Goal: Task Accomplishment & Management: Use online tool/utility

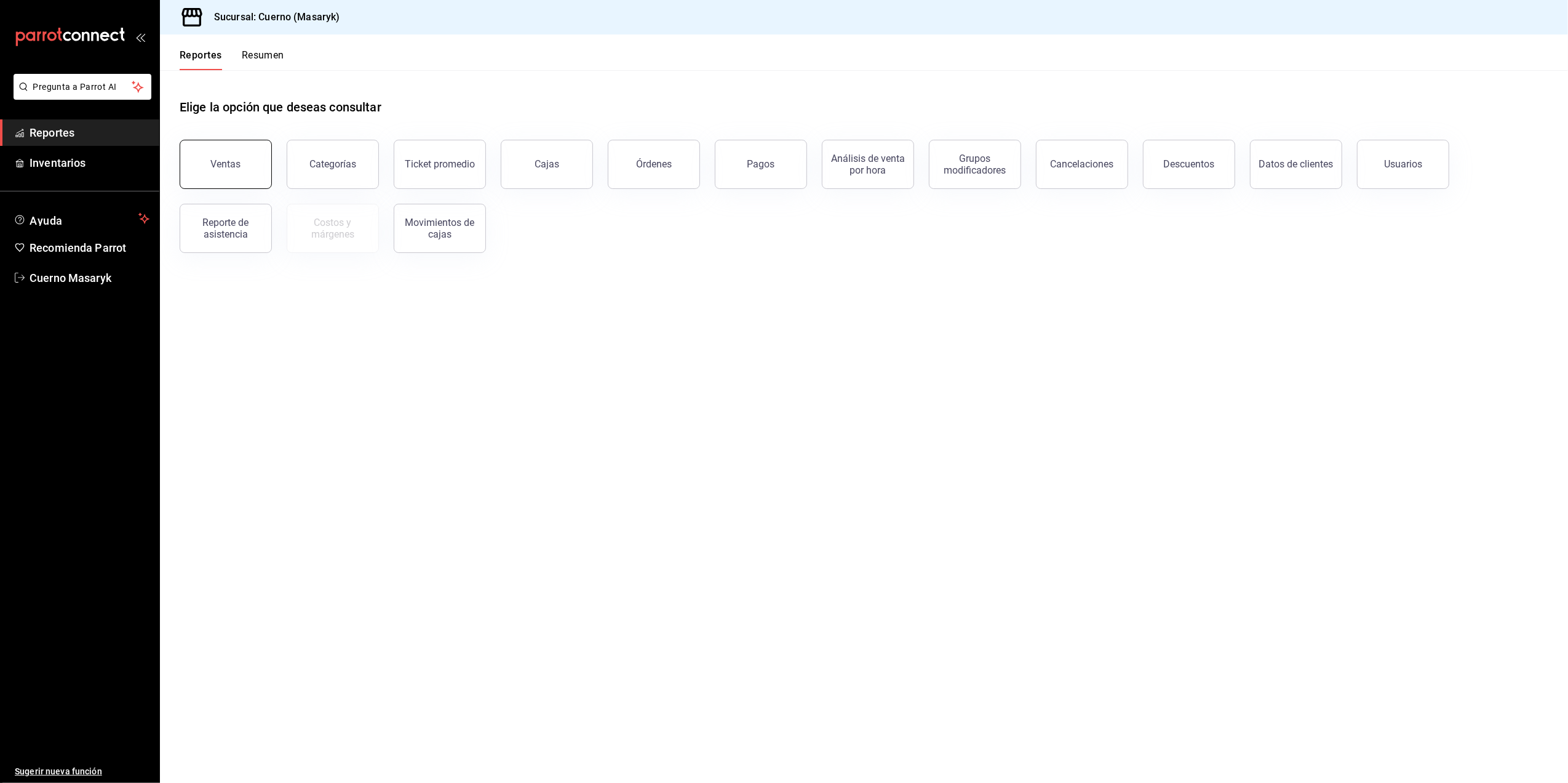
click at [229, 186] on div "Ventas" at bounding box center [218, 157] width 107 height 64
click at [230, 160] on div "Ventas" at bounding box center [226, 164] width 30 height 11
click at [230, 160] on html "Pregunta a Parrot AI Reportes Inventarios Ayuda Recomienda Parrot Cuerno Masary…" at bounding box center [784, 391] width 1568 height 783
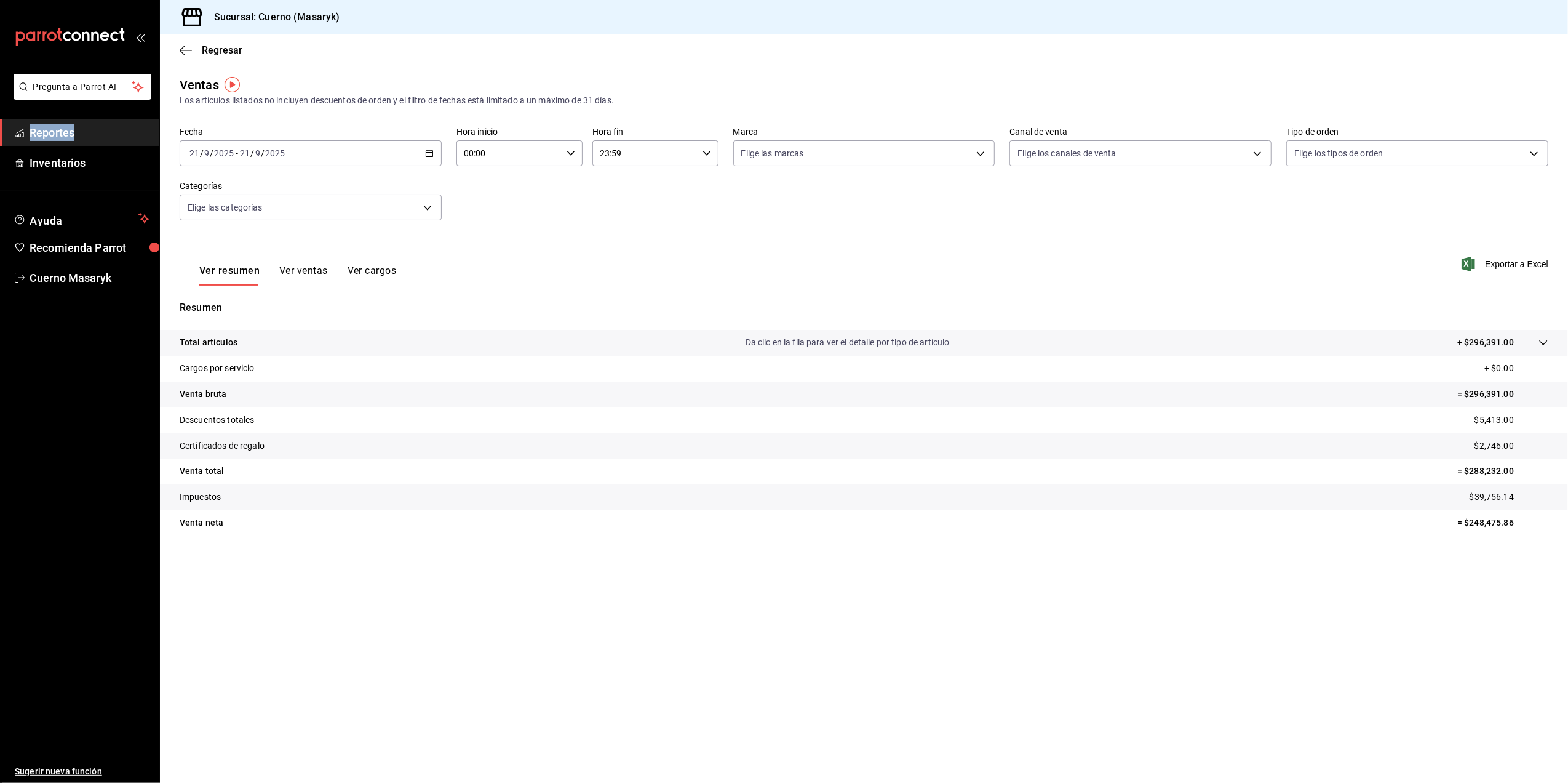
click at [427, 149] on icon "button" at bounding box center [429, 153] width 9 height 9
click at [209, 296] on span "Rango de fechas" at bounding box center [237, 301] width 95 height 13
click at [325, 283] on button "15" at bounding box center [321, 289] width 21 height 22
click at [323, 293] on abbr "15" at bounding box center [321, 289] width 8 height 9
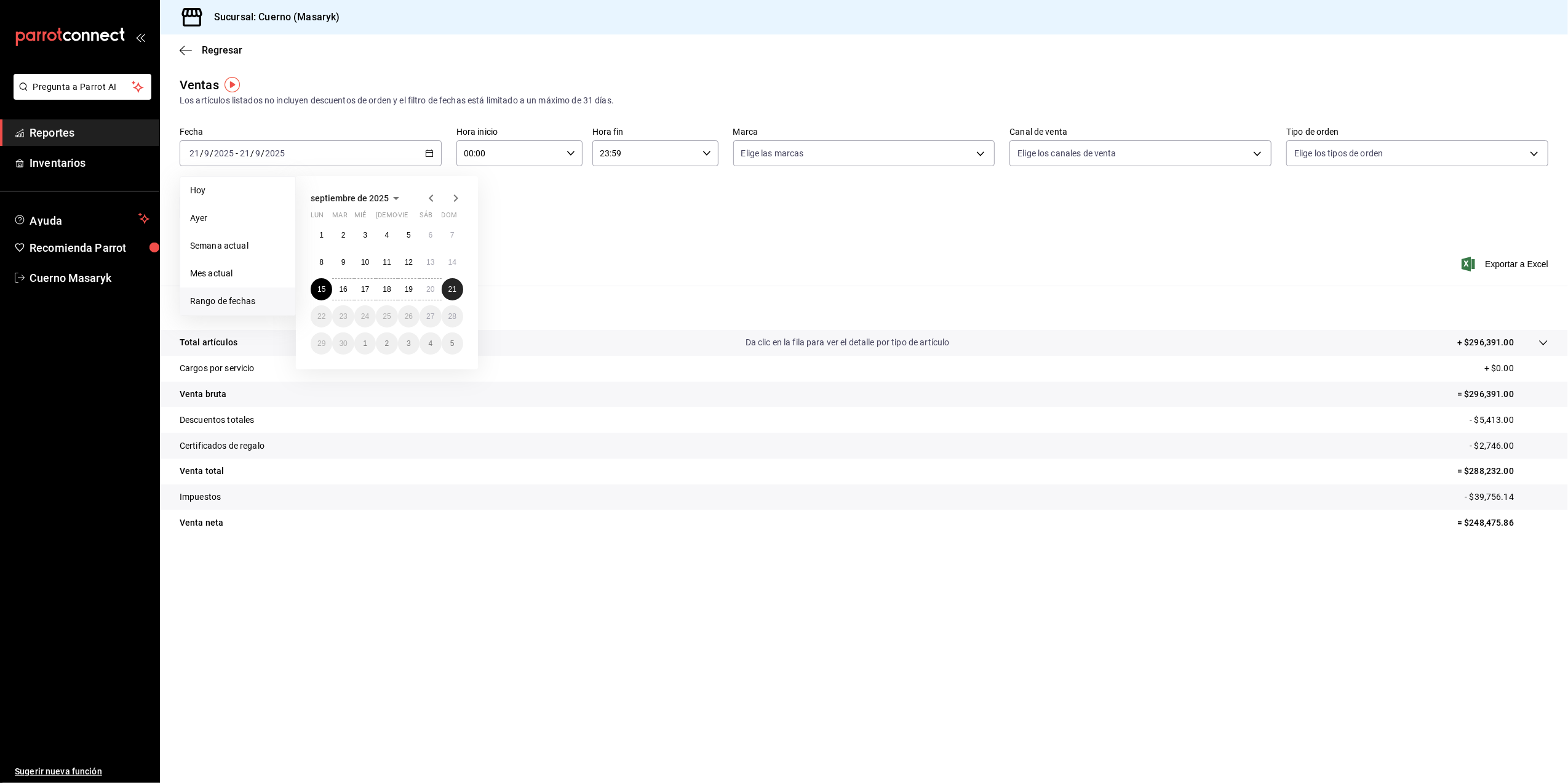
click at [459, 293] on button "21" at bounding box center [452, 289] width 21 height 22
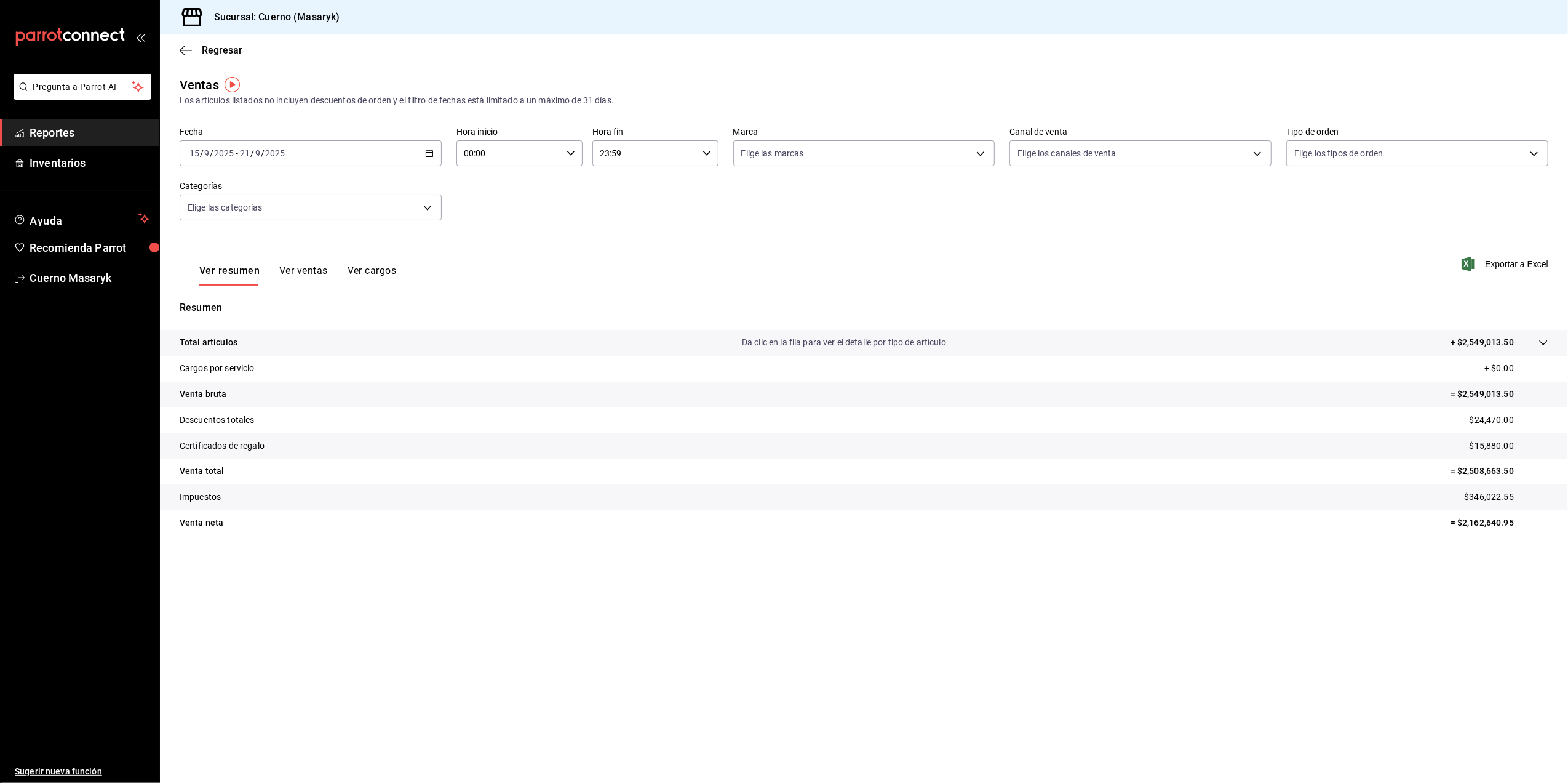
click at [564, 154] on div "00:00 Hora inicio" at bounding box center [519, 153] width 126 height 26
click at [496, 249] on span "05" at bounding box center [488, 251] width 44 height 10
type input "05:00"
click at [632, 147] on div at bounding box center [784, 391] width 1568 height 783
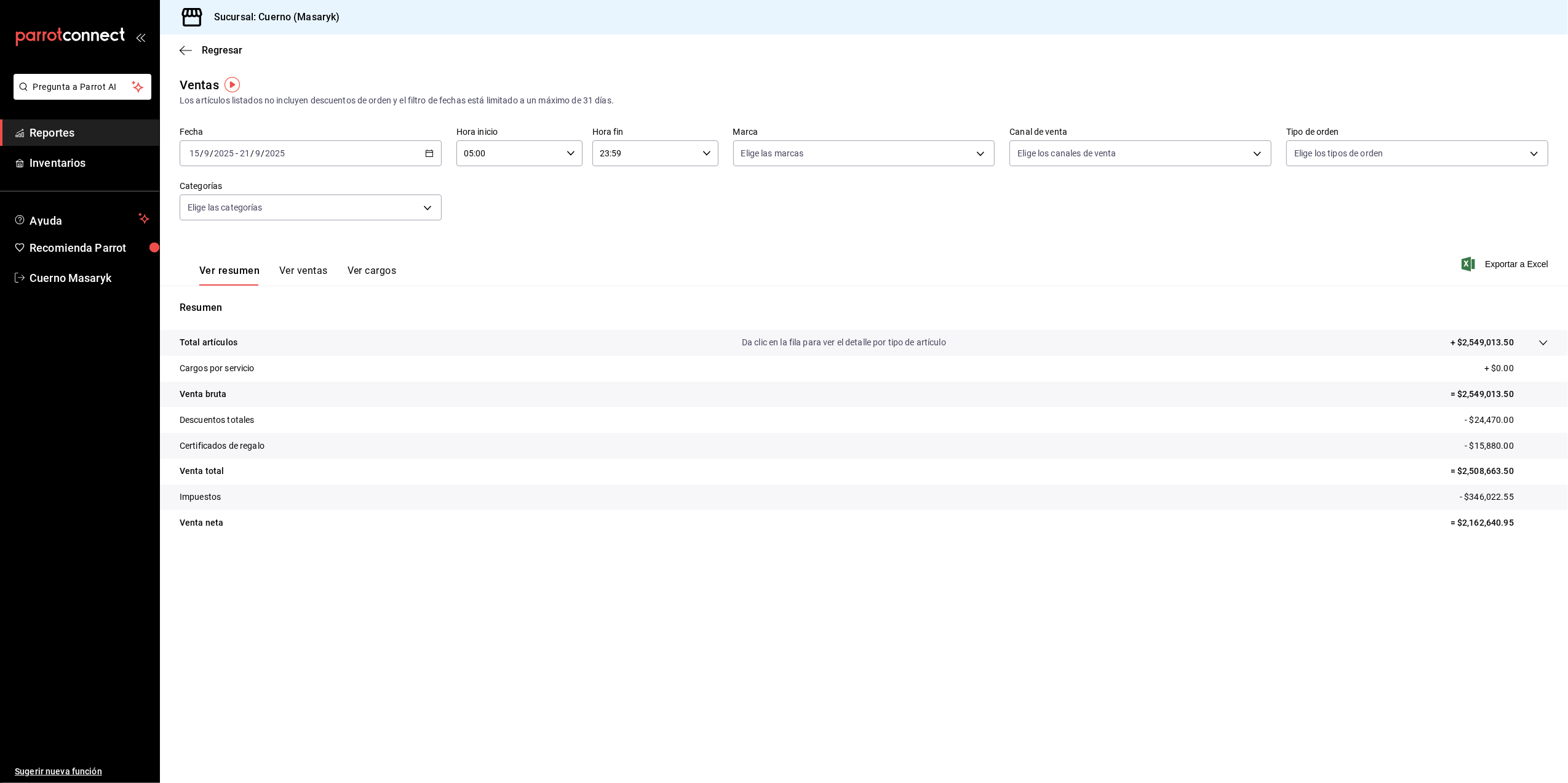
click at [636, 147] on input "23:59" at bounding box center [645, 153] width 105 height 24
click at [627, 248] on span "05" at bounding box center [624, 251] width 44 height 10
click at [706, 147] on div at bounding box center [784, 391] width 1568 height 783
click at [706, 157] on div "05:59 Hora fin" at bounding box center [655, 153] width 126 height 26
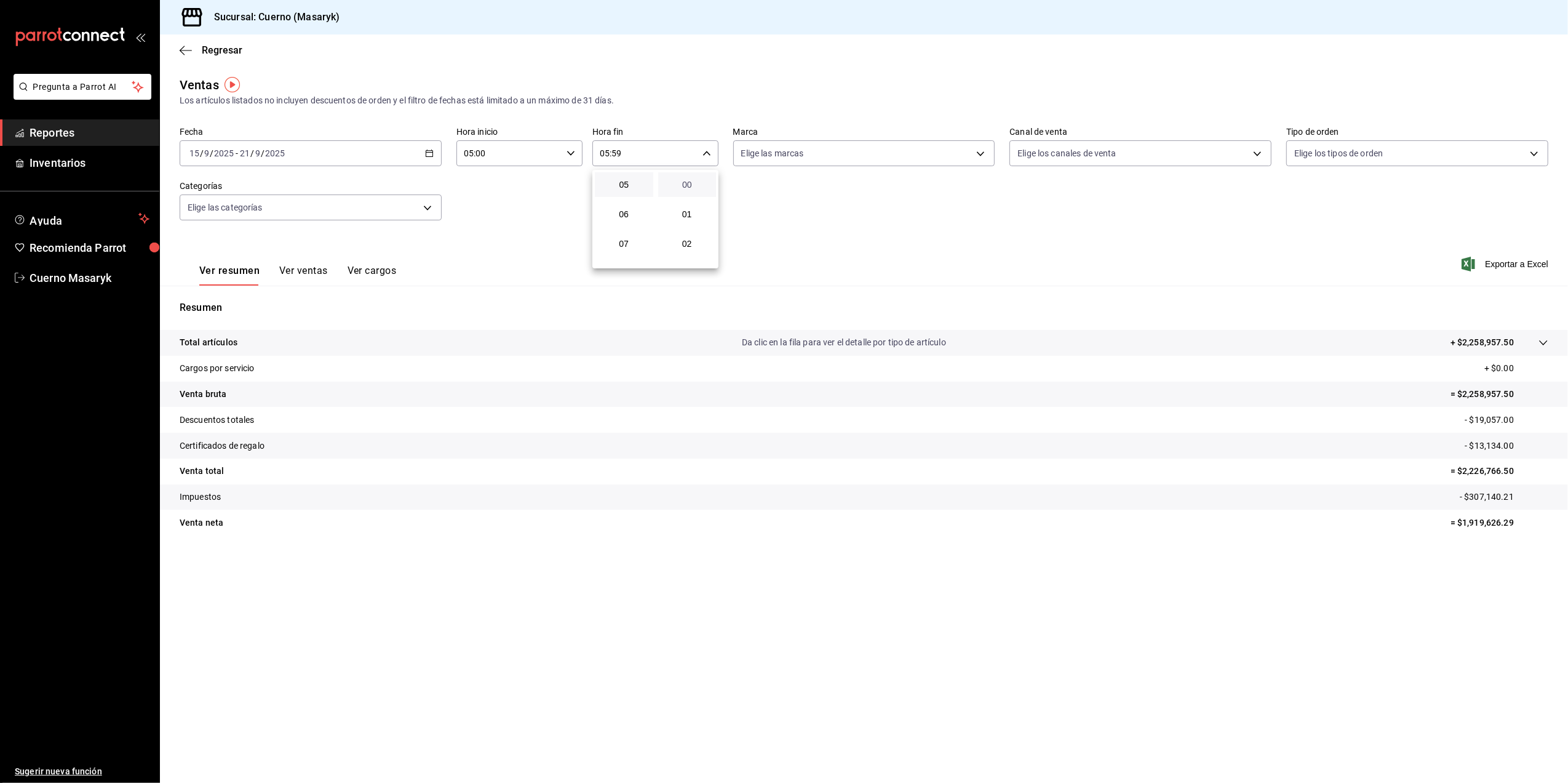
click at [692, 180] on span "00" at bounding box center [687, 185] width 44 height 10
type input "05:00"
click at [969, 152] on div at bounding box center [784, 391] width 1568 height 783
click at [969, 152] on body "Pregunta a Parrot AI Reportes Inventarios Ayuda Recomienda Parrot Cuerno Masary…" at bounding box center [784, 391] width 1568 height 783
click at [748, 244] on input "checkbox" at bounding box center [746, 242] width 11 height 11
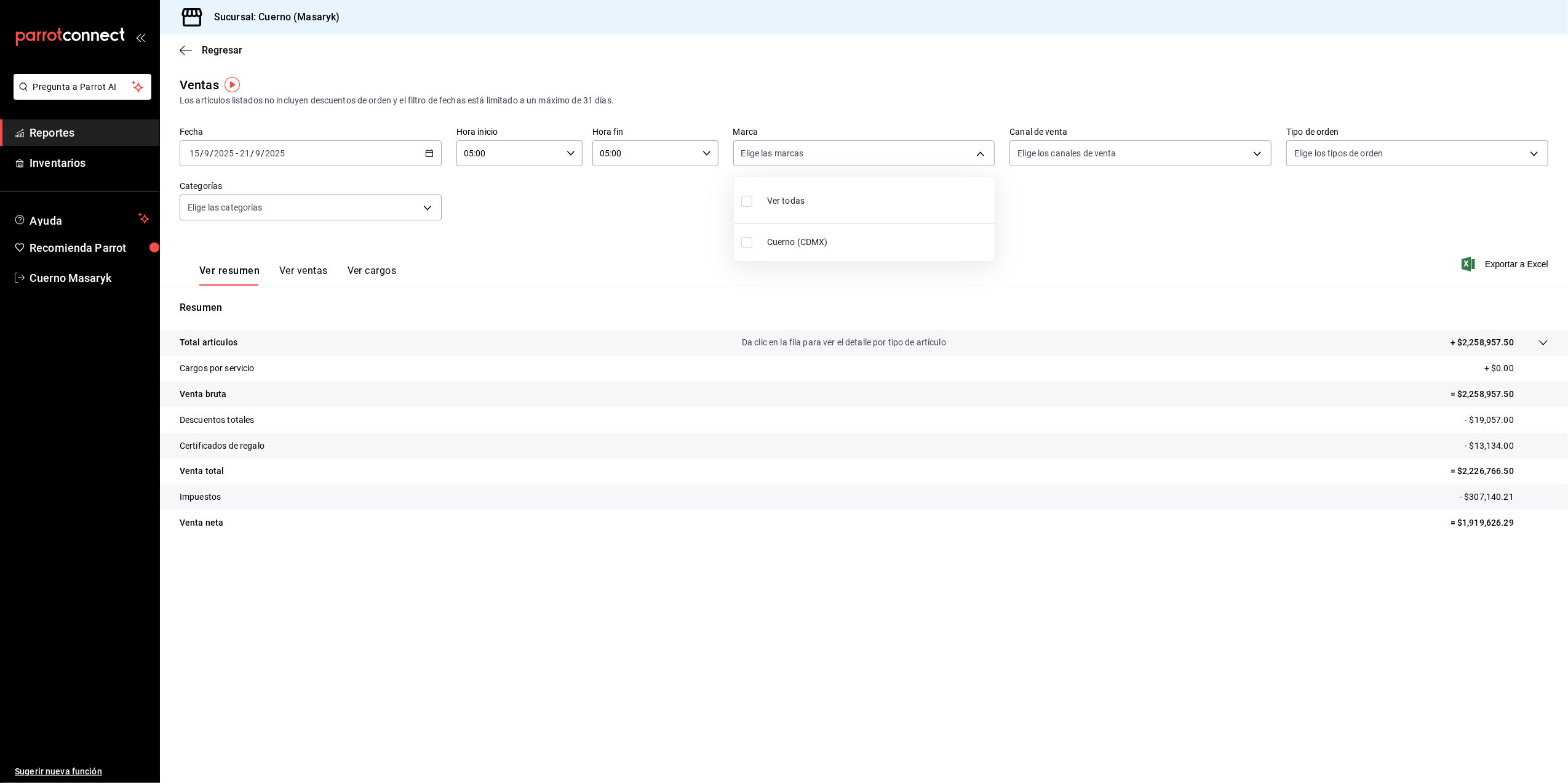
checkbox input "true"
type input "4ea0d660-02b3-4785-bb88-48b5ef6e196c"
checkbox input "true"
click at [1149, 253] on div at bounding box center [784, 391] width 1568 height 783
click at [1489, 264] on span "Exportar a Excel" at bounding box center [1506, 264] width 84 height 15
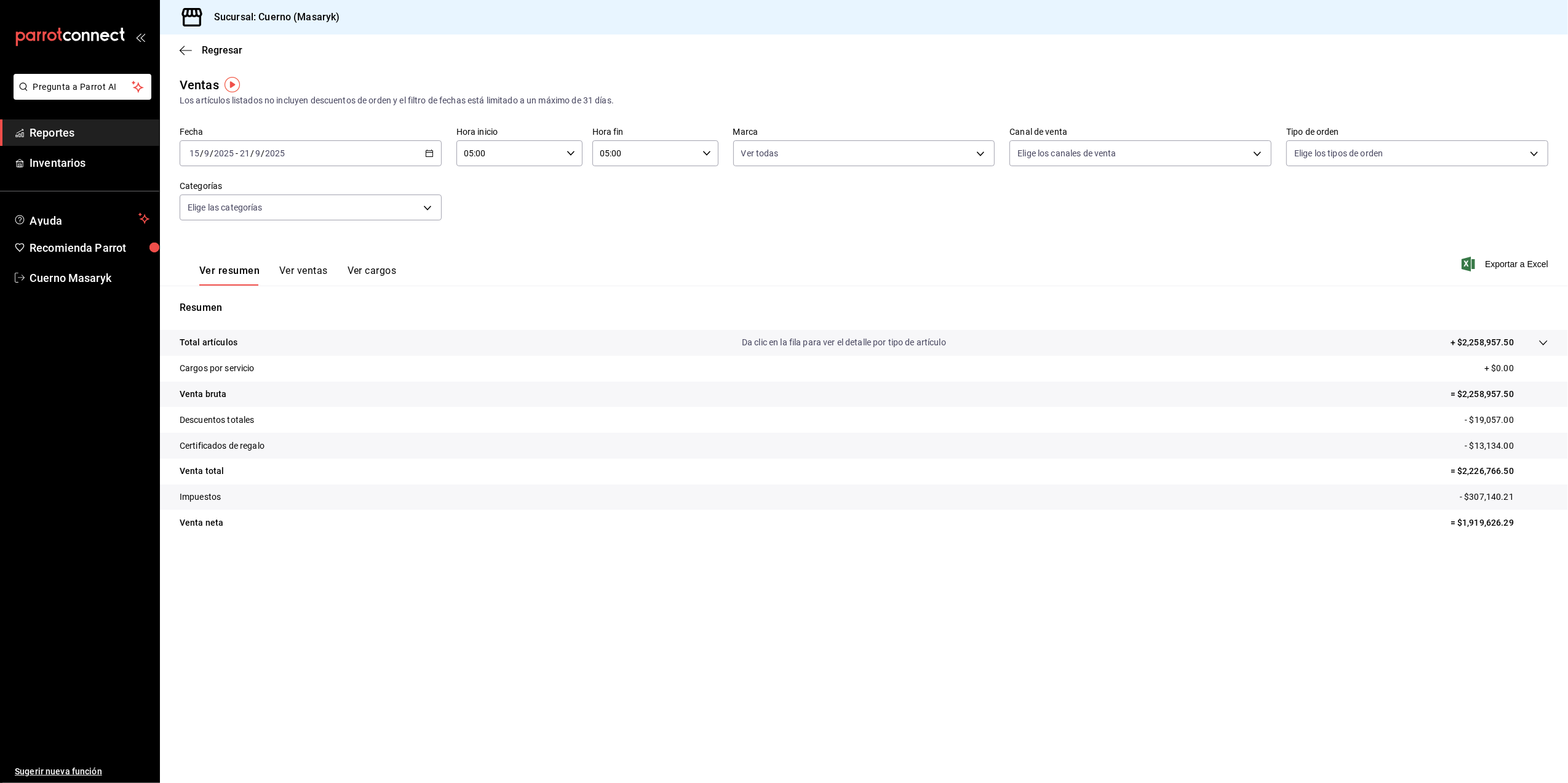
click at [425, 156] on icon "button" at bounding box center [429, 153] width 9 height 9
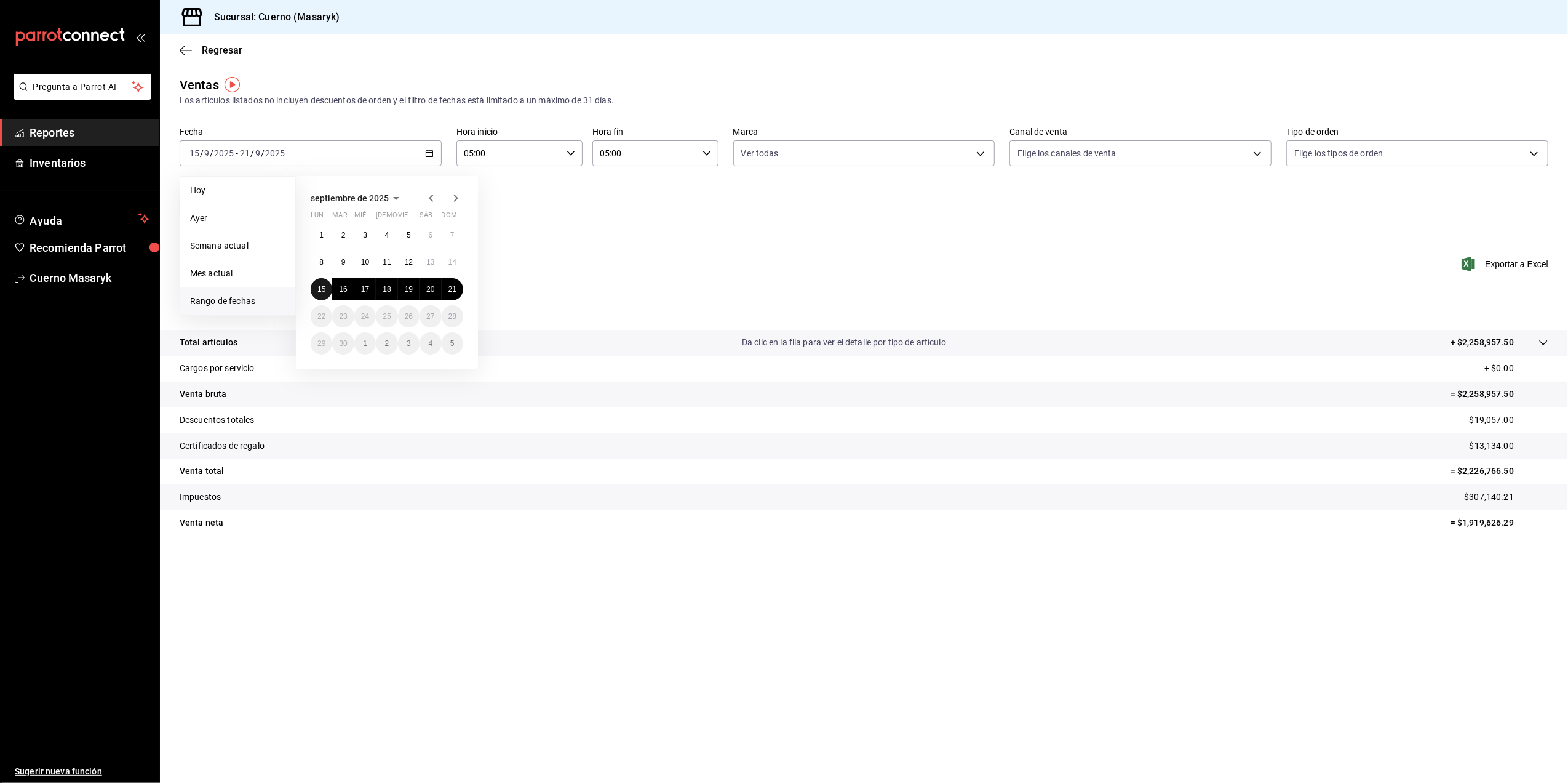
click at [323, 292] on abbr "15" at bounding box center [321, 289] width 8 height 9
click at [327, 288] on button "15" at bounding box center [321, 289] width 21 height 22
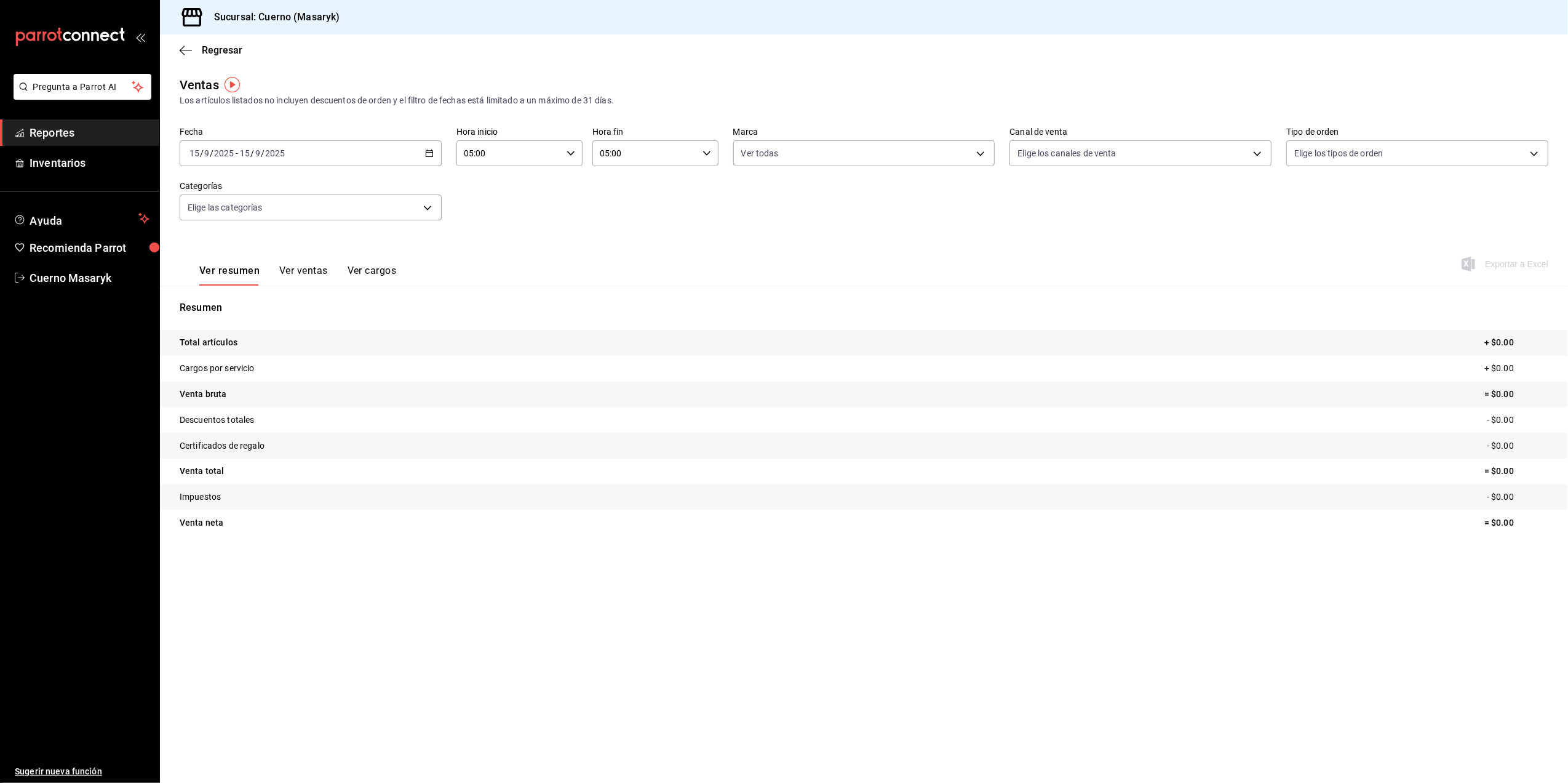
click at [431, 156] on \(Stroke\) "button" at bounding box center [429, 153] width 7 height 6
click at [320, 292] on abbr "15" at bounding box center [321, 289] width 8 height 9
click at [433, 148] on div "2025-09-15 15 / 9 / 2025 - 2025-09-15 15 / 9 / 2025" at bounding box center [310, 153] width 262 height 26
click at [323, 286] on abbr "15" at bounding box center [321, 289] width 8 height 9
click at [318, 316] on abbr "22" at bounding box center [321, 316] width 8 height 9
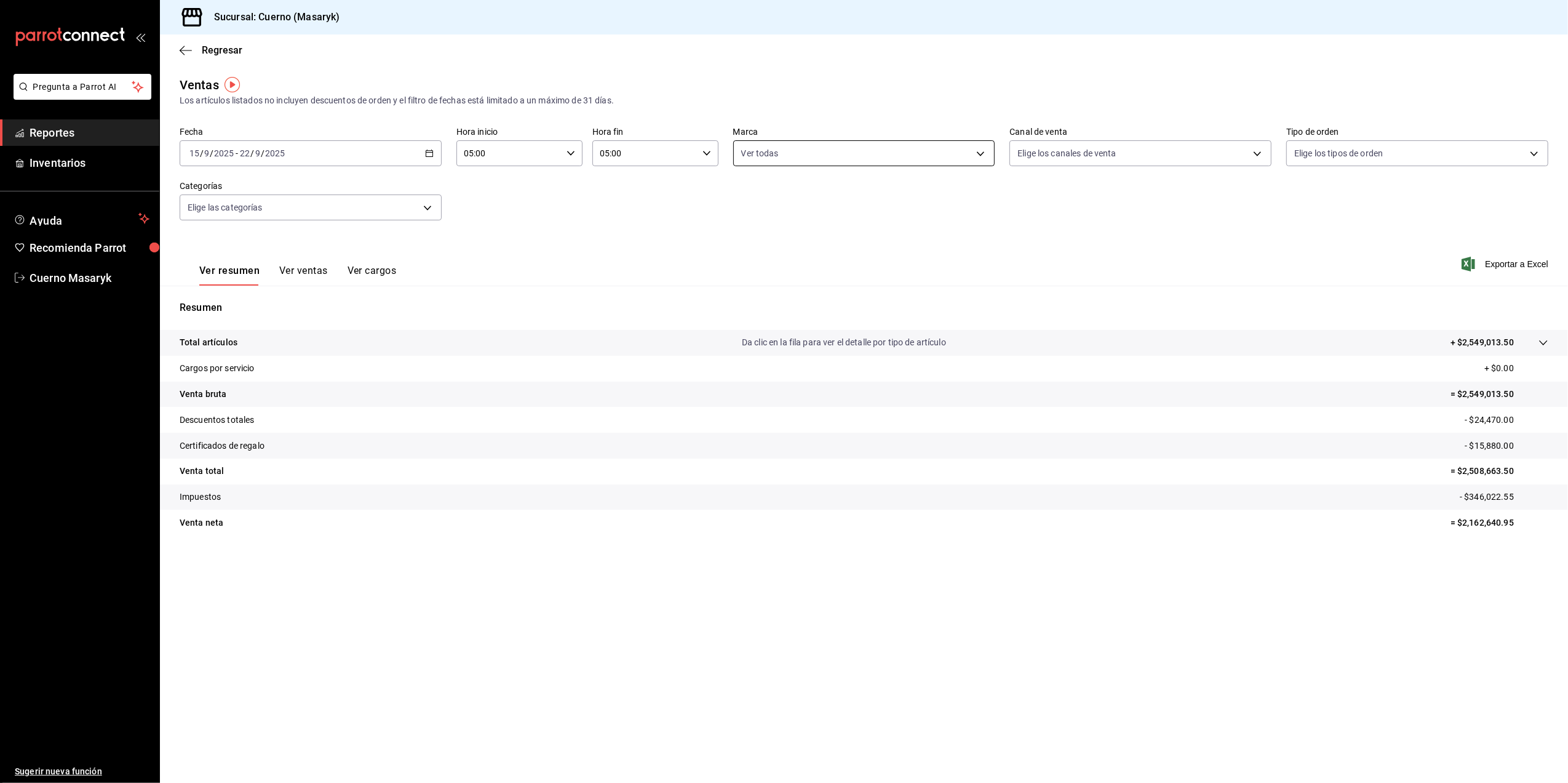
click at [810, 154] on body "Pregunta a Parrot AI Reportes Inventarios Ayuda Recomienda Parrot Cuerno Masary…" at bounding box center [784, 391] width 1568 height 783
click at [1064, 245] on div at bounding box center [784, 391] width 1568 height 783
click at [1504, 265] on span "Exportar a Excel" at bounding box center [1506, 264] width 84 height 15
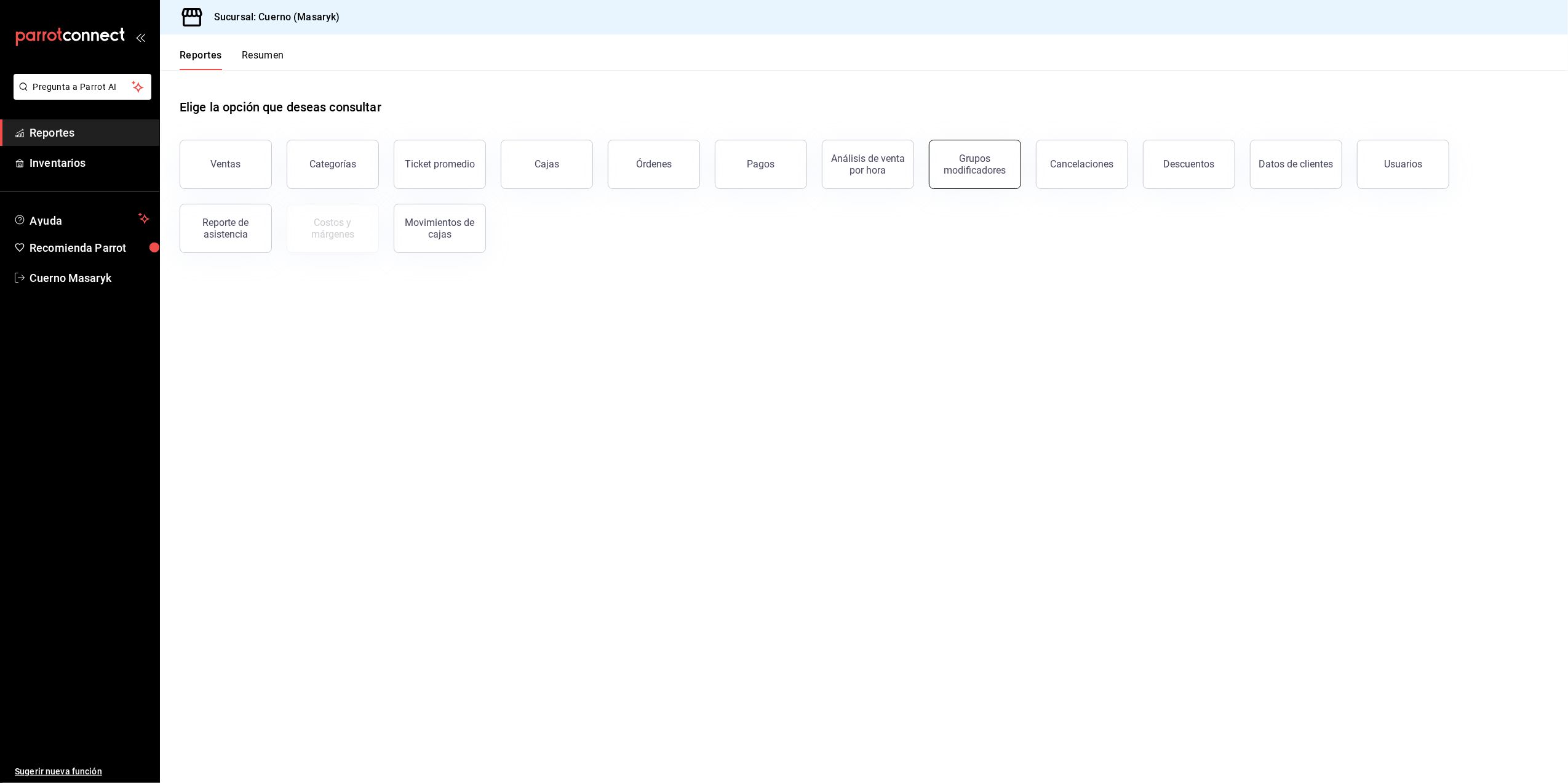
click at [990, 183] on button "Grupos modificadores" at bounding box center [974, 164] width 92 height 49
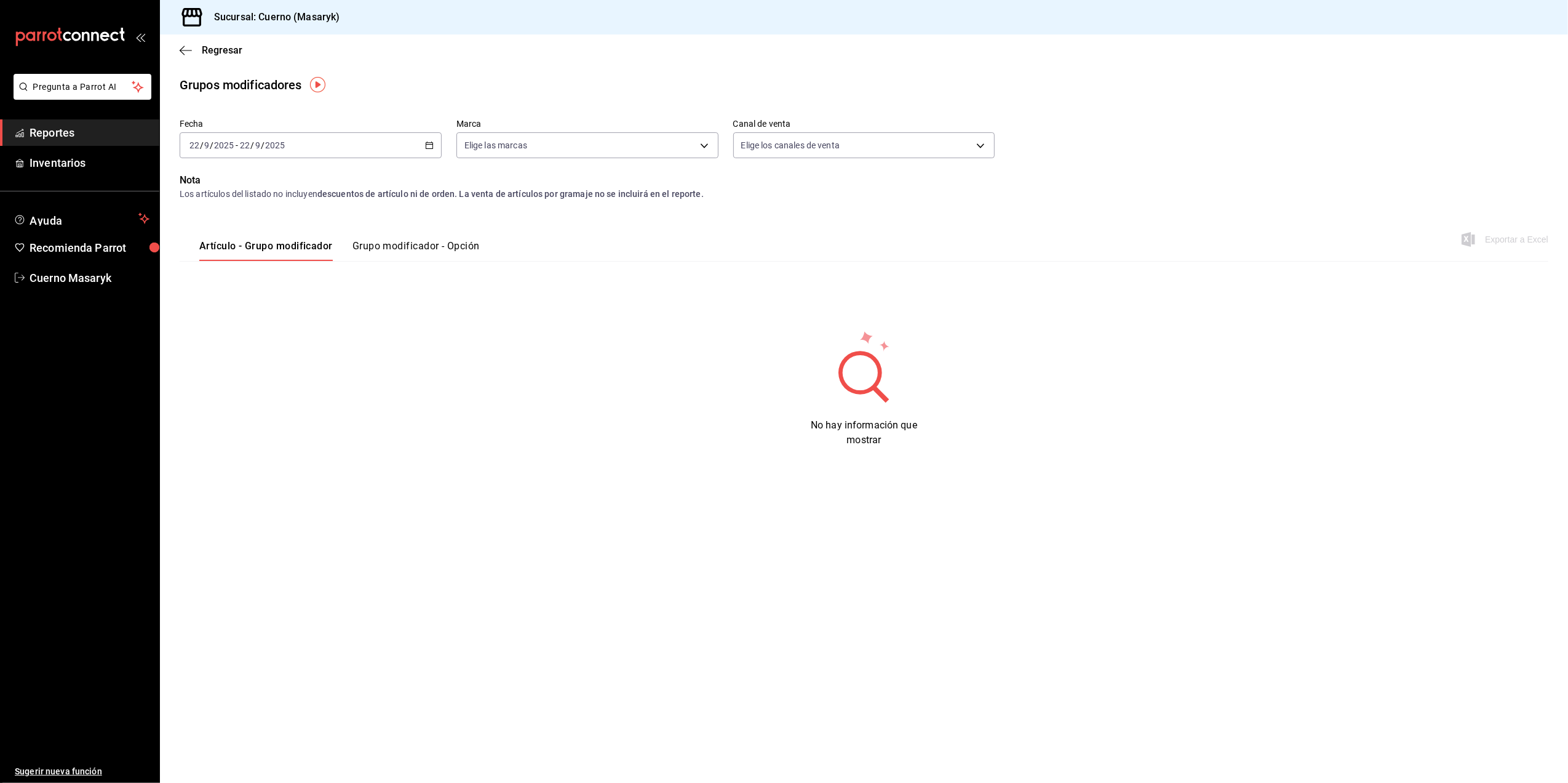
drag, startPoint x: 429, startPoint y: 147, endPoint x: 381, endPoint y: 20, distance: 135.8
click at [431, 147] on icon "button" at bounding box center [429, 145] width 9 height 9
click at [192, 292] on span "Rango de fechas" at bounding box center [237, 293] width 95 height 13
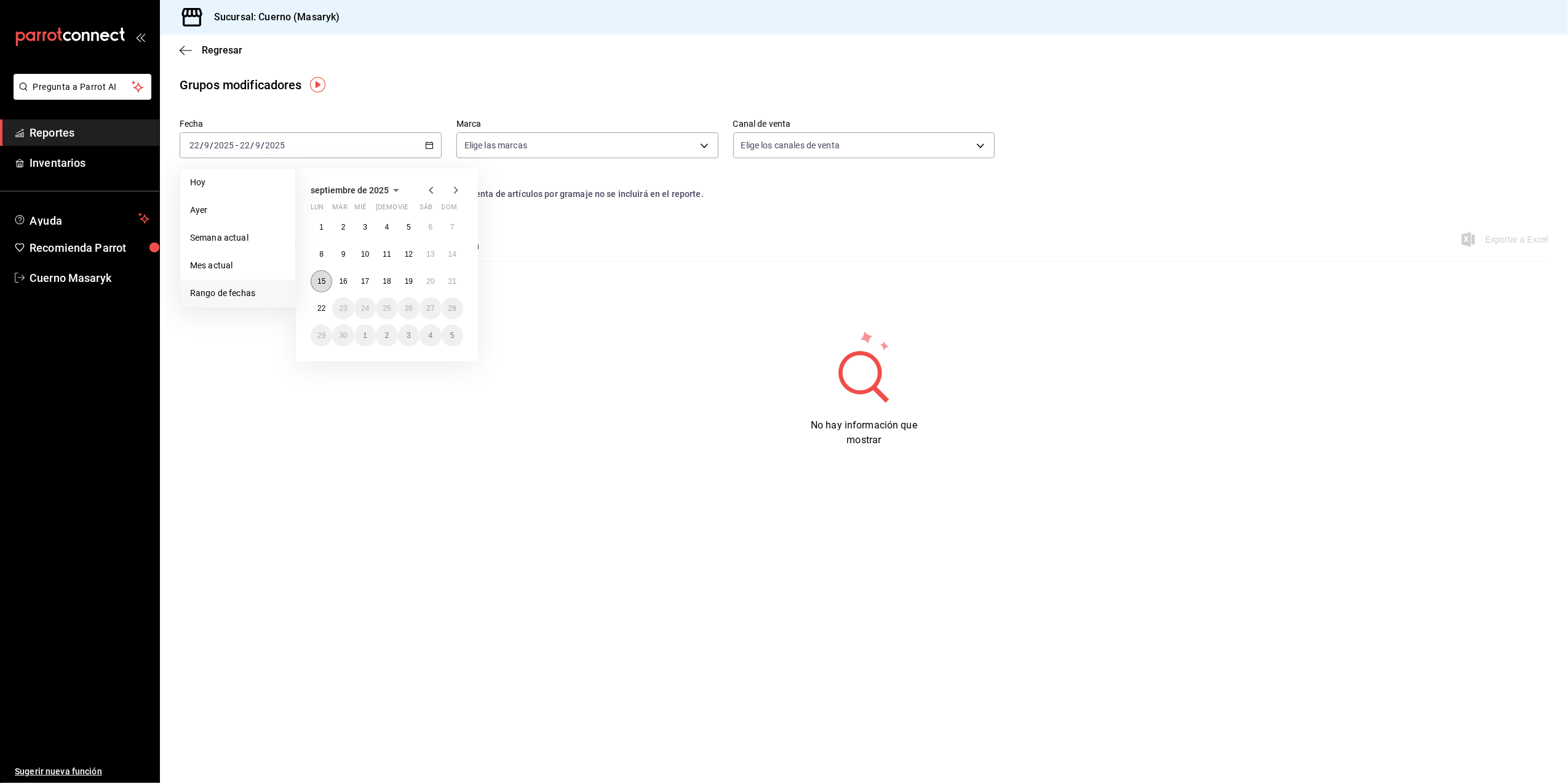
click at [321, 278] on abbr "15" at bounding box center [321, 281] width 8 height 9
click at [318, 308] on abbr "22" at bounding box center [321, 308] width 8 height 9
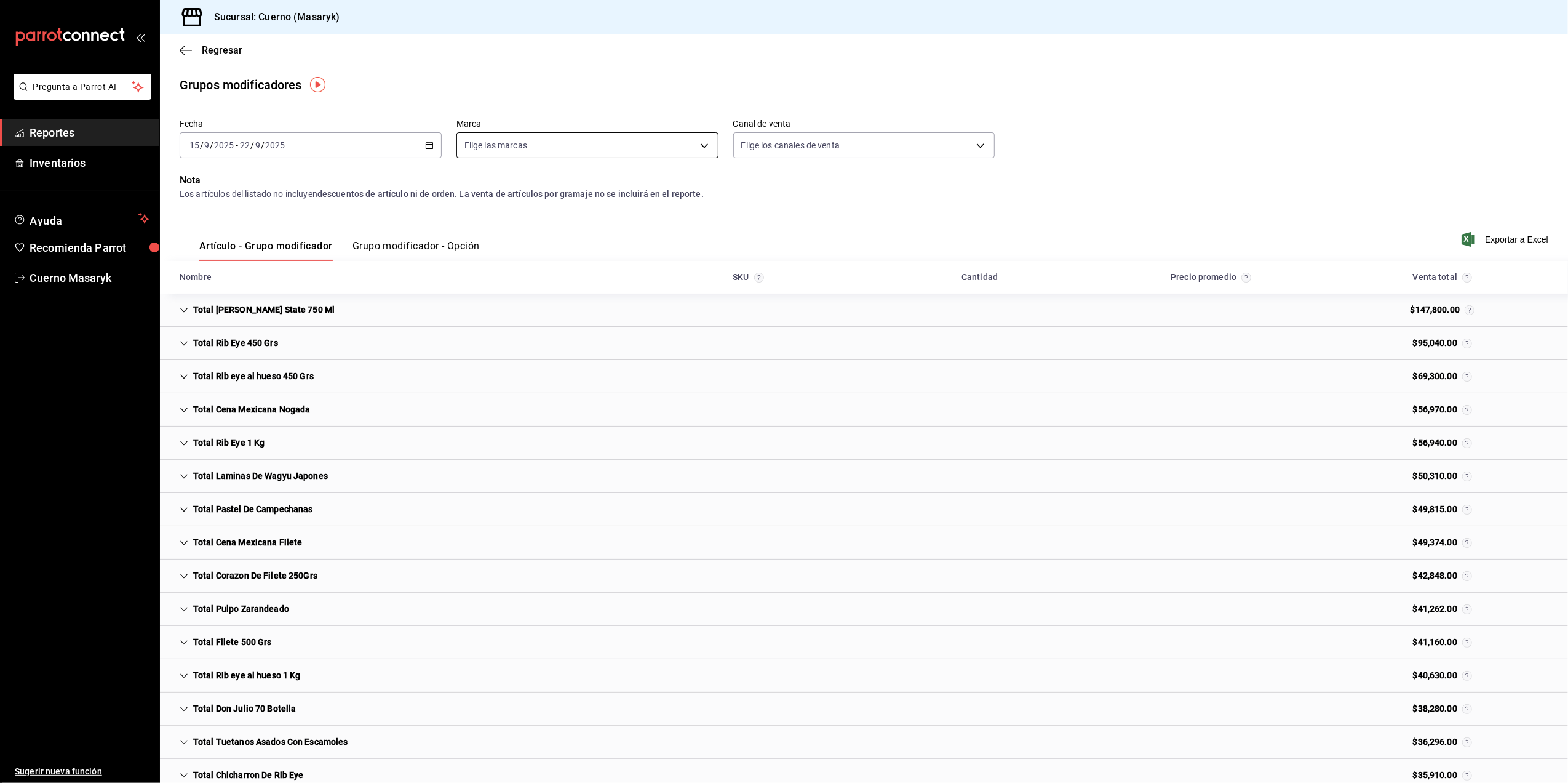
click at [643, 149] on body "Pregunta a Parrot AI Reportes Inventarios Ayuda Recomienda Parrot Cuerno Masary…" at bounding box center [784, 391] width 1568 height 783
click at [472, 231] on input "checkbox" at bounding box center [467, 234] width 11 height 11
checkbox input "true"
type input "4ea0d660-02b3-4785-bb88-48b5ef6e196c"
checkbox input "true"
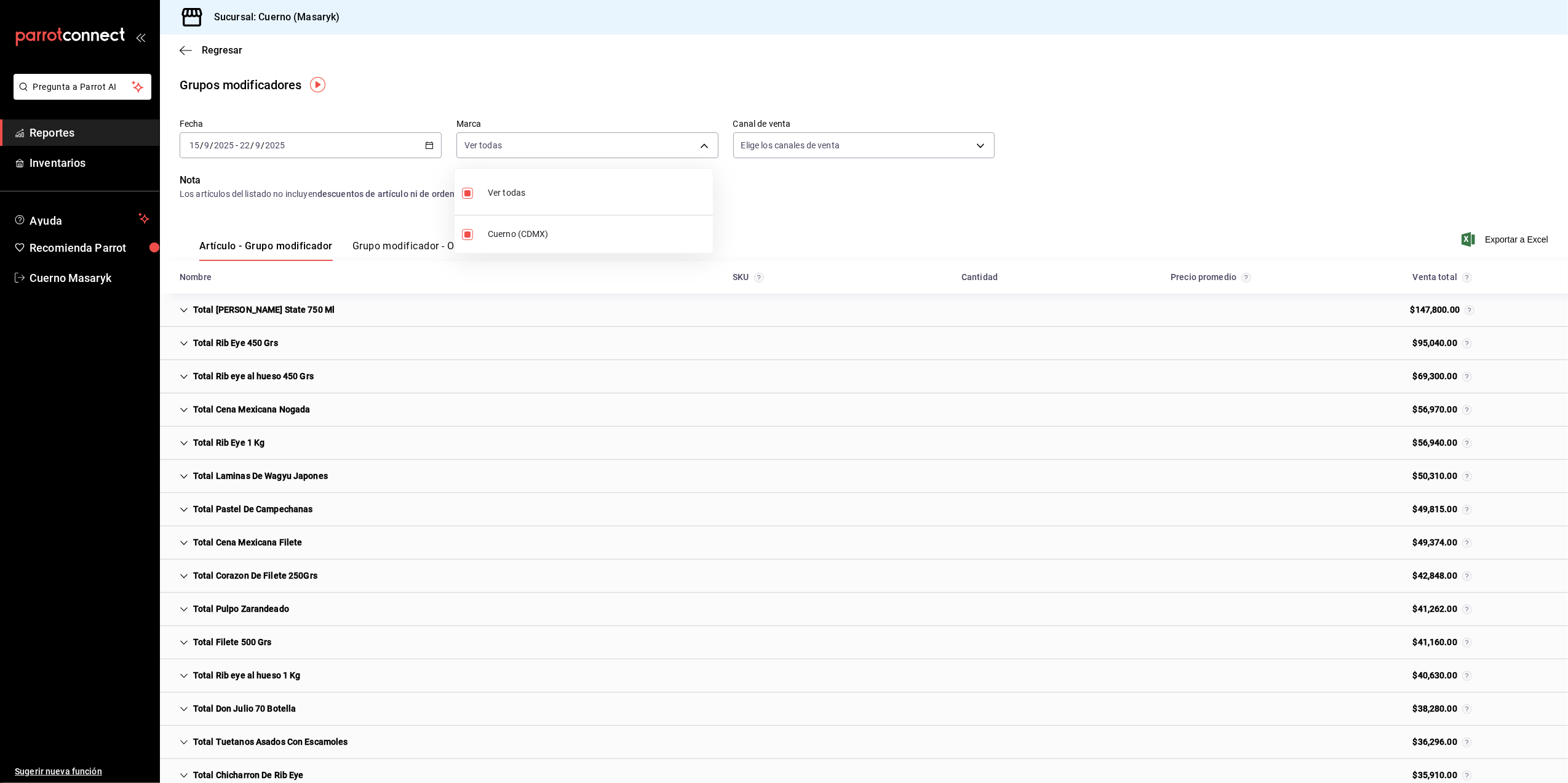
click at [1197, 180] on div at bounding box center [784, 391] width 1568 height 783
click at [1476, 239] on span "Exportar a Excel" at bounding box center [1506, 239] width 84 height 15
click at [408, 245] on button "Grupo modificador - Opción" at bounding box center [416, 250] width 127 height 21
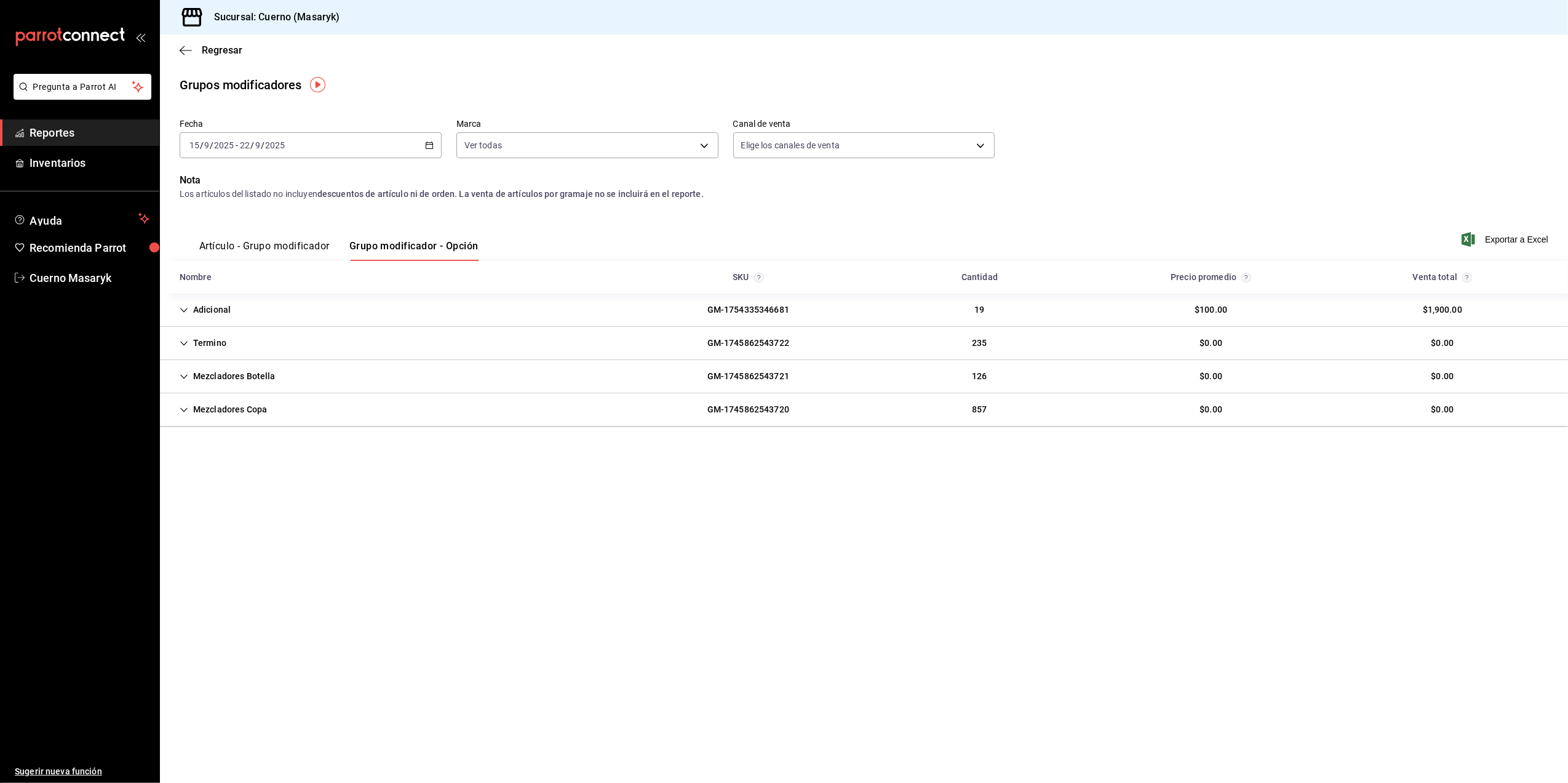
click at [427, 148] on \(Stroke\) "button" at bounding box center [429, 145] width 7 height 6
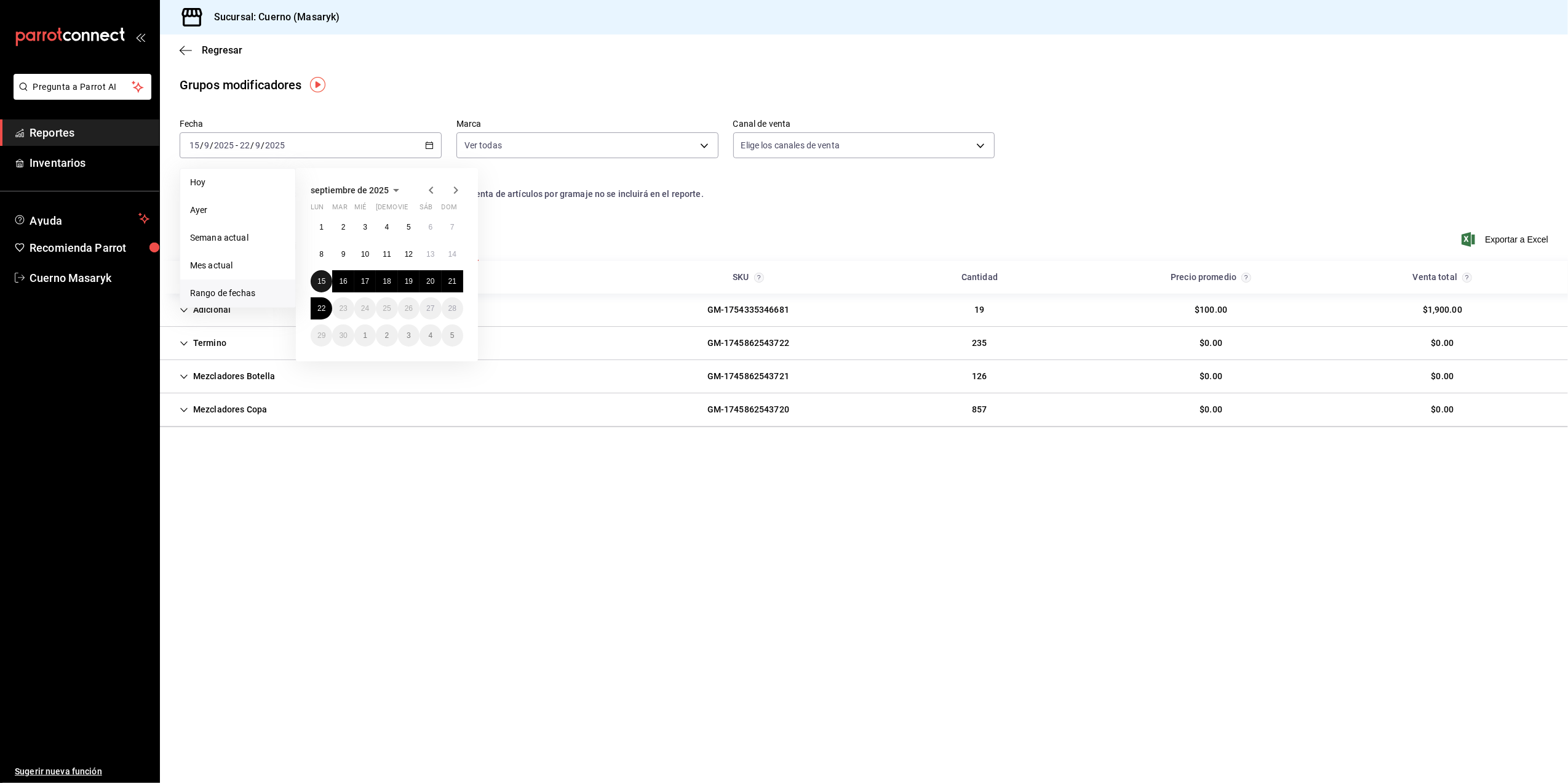
click at [323, 278] on abbr "15" at bounding box center [321, 281] width 8 height 9
click at [323, 308] on abbr "22" at bounding box center [321, 308] width 8 height 9
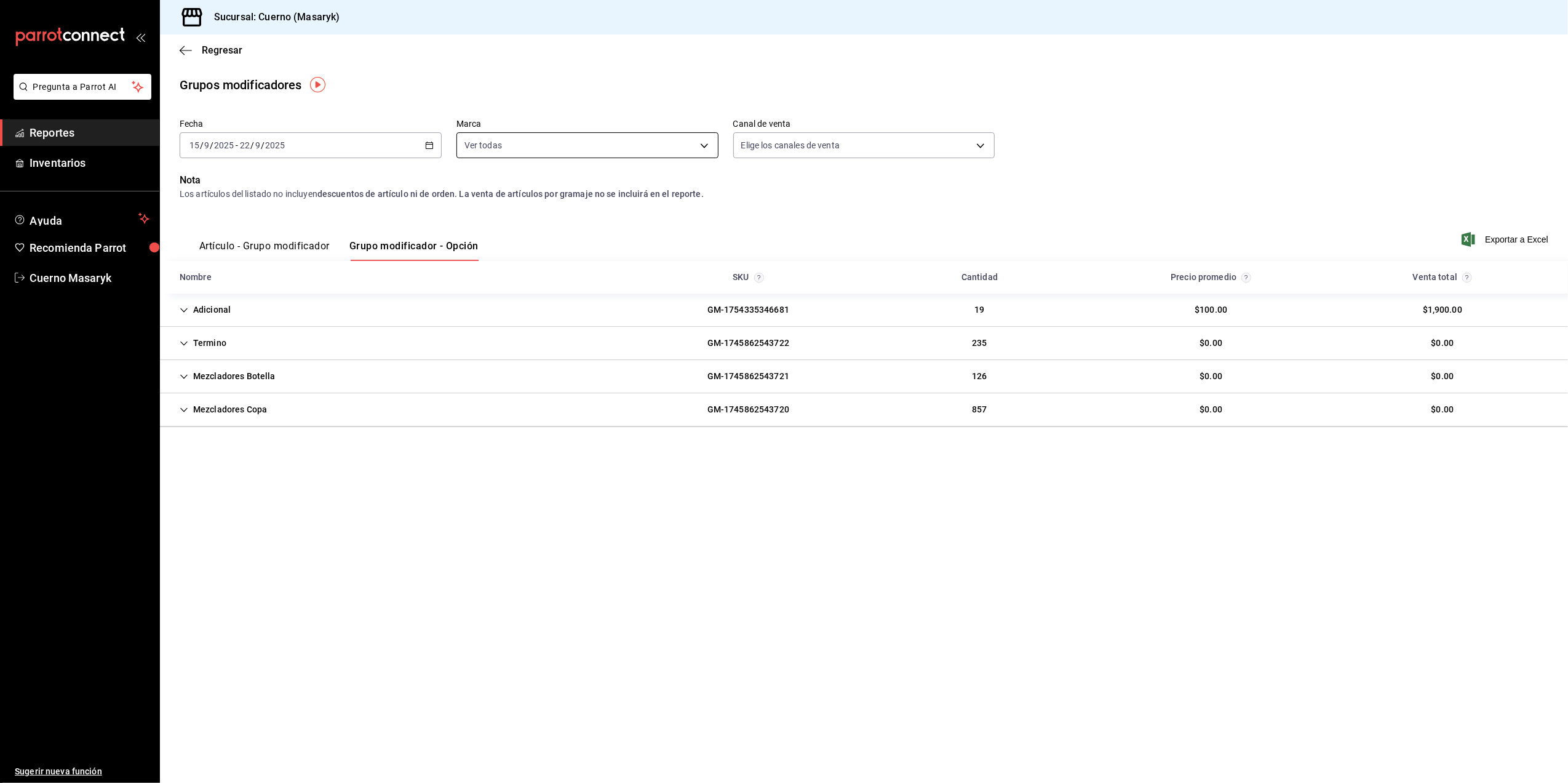
click at [636, 149] on body "Pregunta a Parrot AI Reportes Inventarios Ayuda Recomienda Parrot Cuerno Masary…" at bounding box center [784, 391] width 1568 height 783
click at [1205, 181] on div at bounding box center [784, 391] width 1568 height 783
click at [1489, 241] on span "Exportar a Excel" at bounding box center [1506, 239] width 84 height 15
click at [428, 146] on icon "button" at bounding box center [429, 145] width 9 height 9
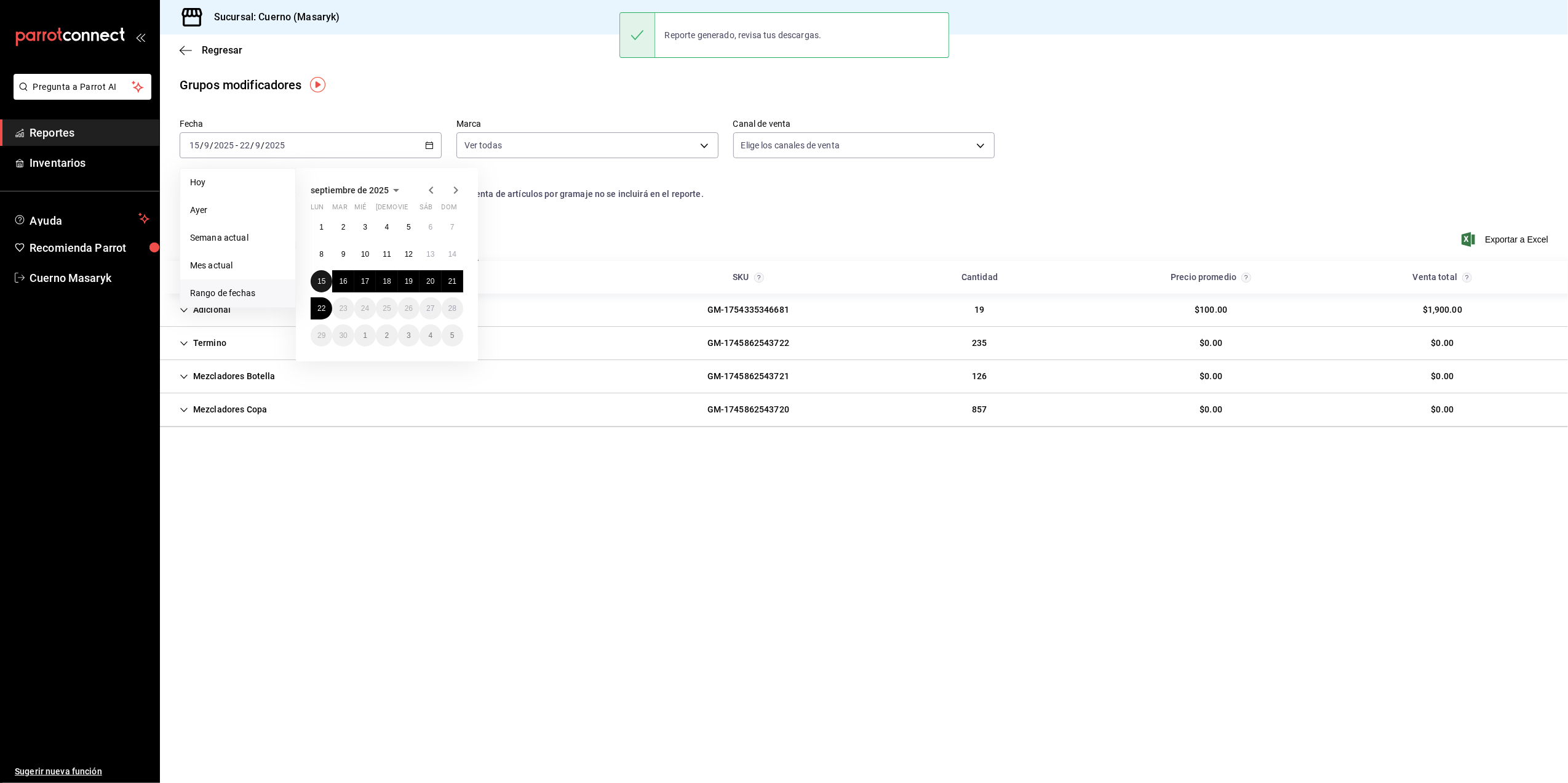
click at [321, 278] on abbr "15" at bounding box center [321, 281] width 8 height 9
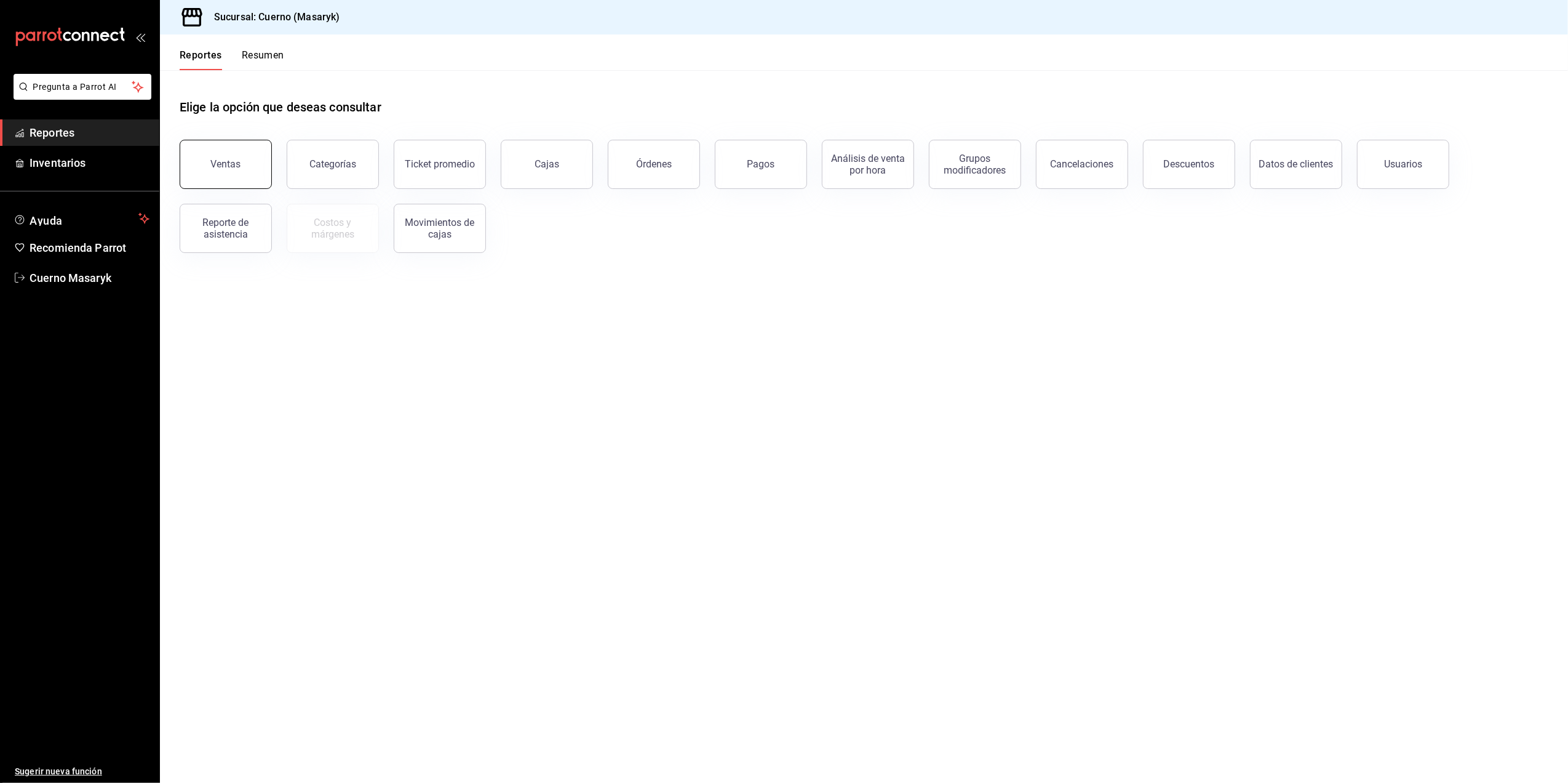
click at [240, 159] on button "Ventas" at bounding box center [225, 164] width 92 height 49
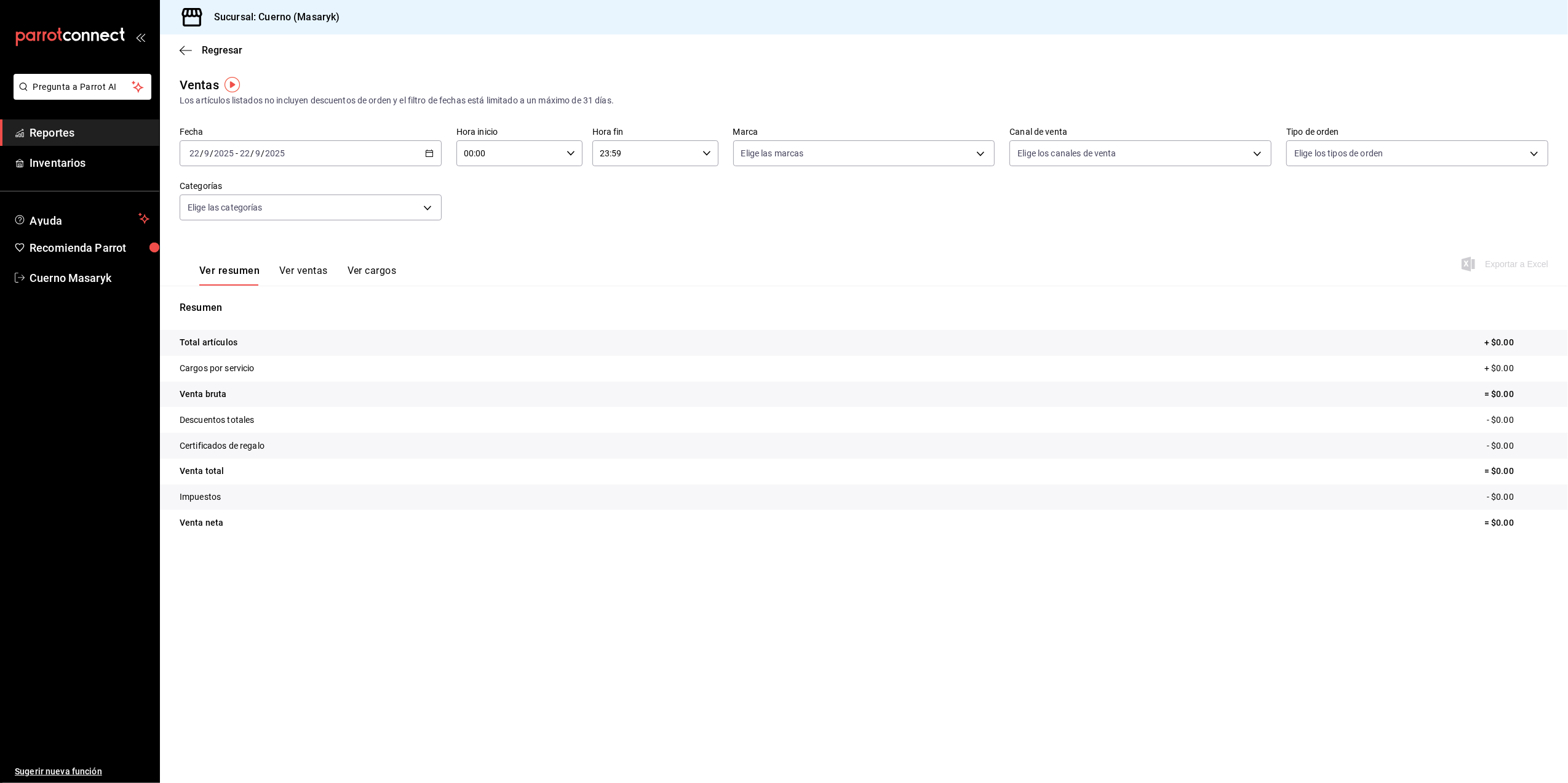
click at [428, 157] on div "[DATE] [DATE] - [DATE] [DATE]" at bounding box center [310, 153] width 262 height 26
click at [222, 298] on span "Rango de fechas" at bounding box center [237, 301] width 95 height 13
click at [427, 289] on abbr "20" at bounding box center [430, 289] width 8 height 9
click at [454, 289] on abbr "21" at bounding box center [452, 289] width 8 height 9
click at [422, 154] on div "[DATE] [DATE] - [DATE] [DATE]" at bounding box center [310, 153] width 262 height 26
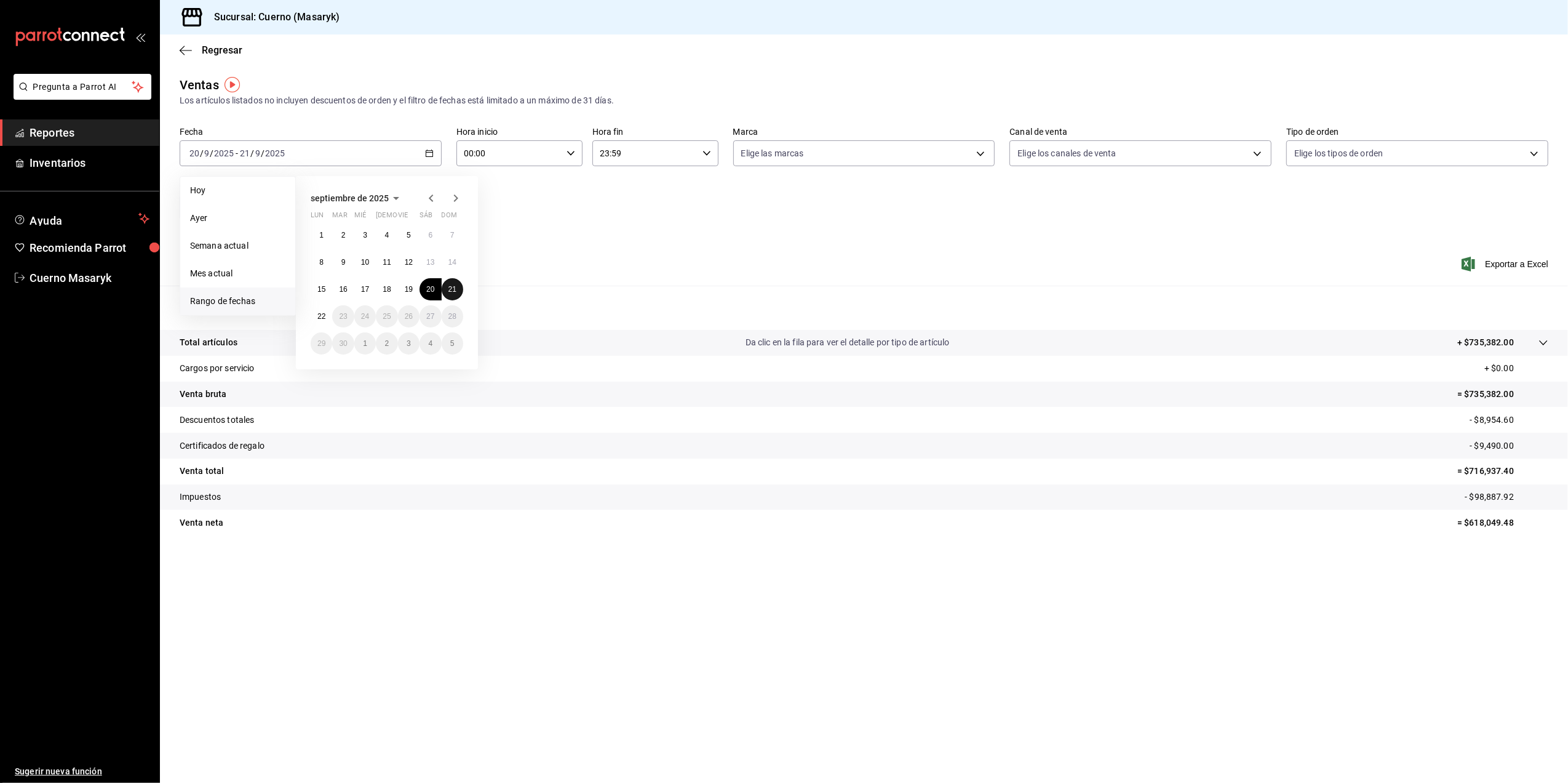
click at [456, 296] on button "21" at bounding box center [452, 289] width 21 height 22
click at [321, 315] on abbr "22" at bounding box center [321, 316] width 8 height 9
click at [429, 154] on icon "button" at bounding box center [429, 153] width 9 height 9
click at [491, 154] on input "00:00" at bounding box center [509, 153] width 105 height 24
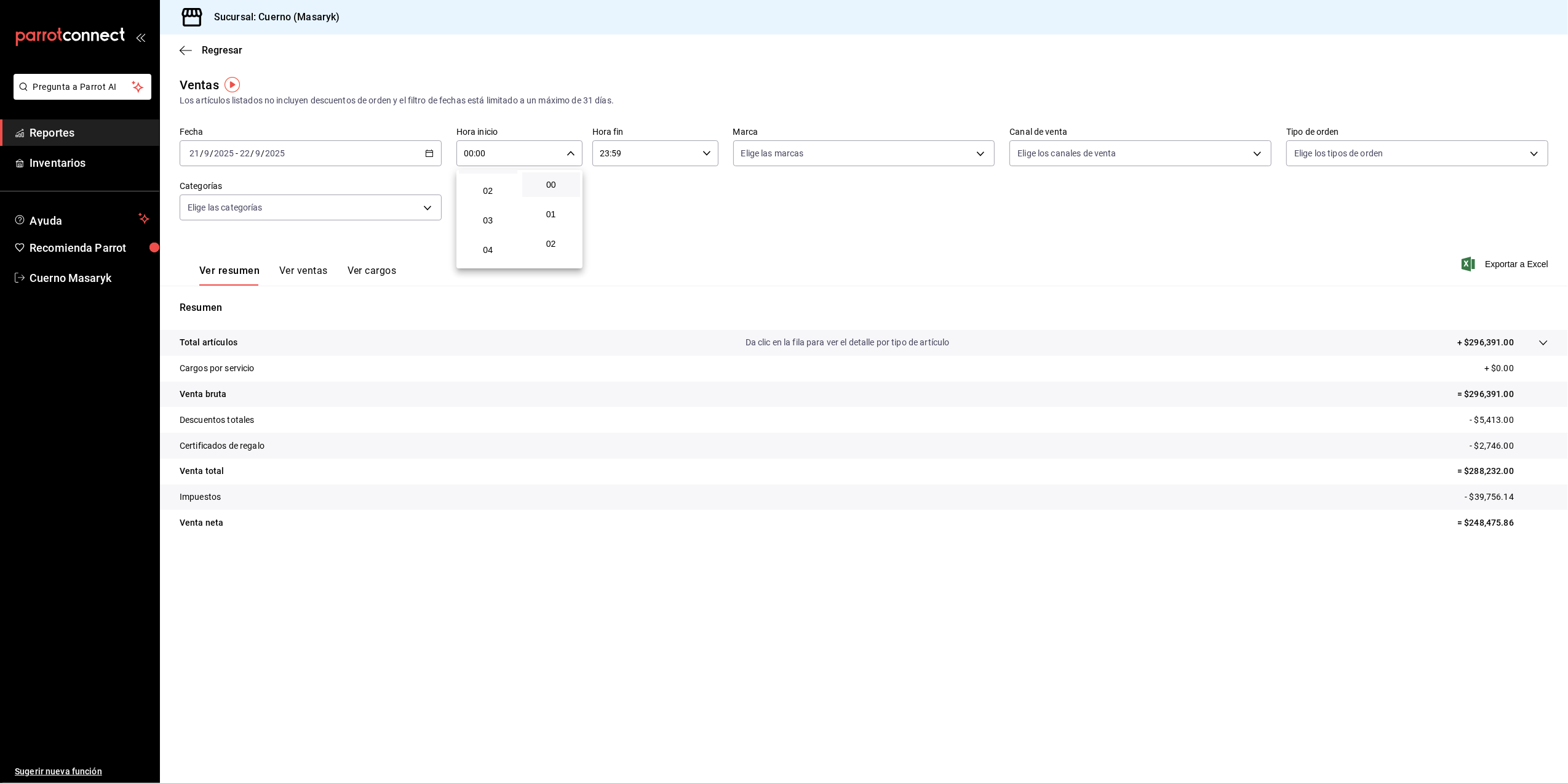
scroll to position [82, 0]
click at [491, 245] on span "05" at bounding box center [488, 251] width 44 height 10
type input "05:00"
click at [647, 149] on div at bounding box center [784, 391] width 1568 height 783
click at [652, 156] on input "23:59" at bounding box center [645, 153] width 105 height 24
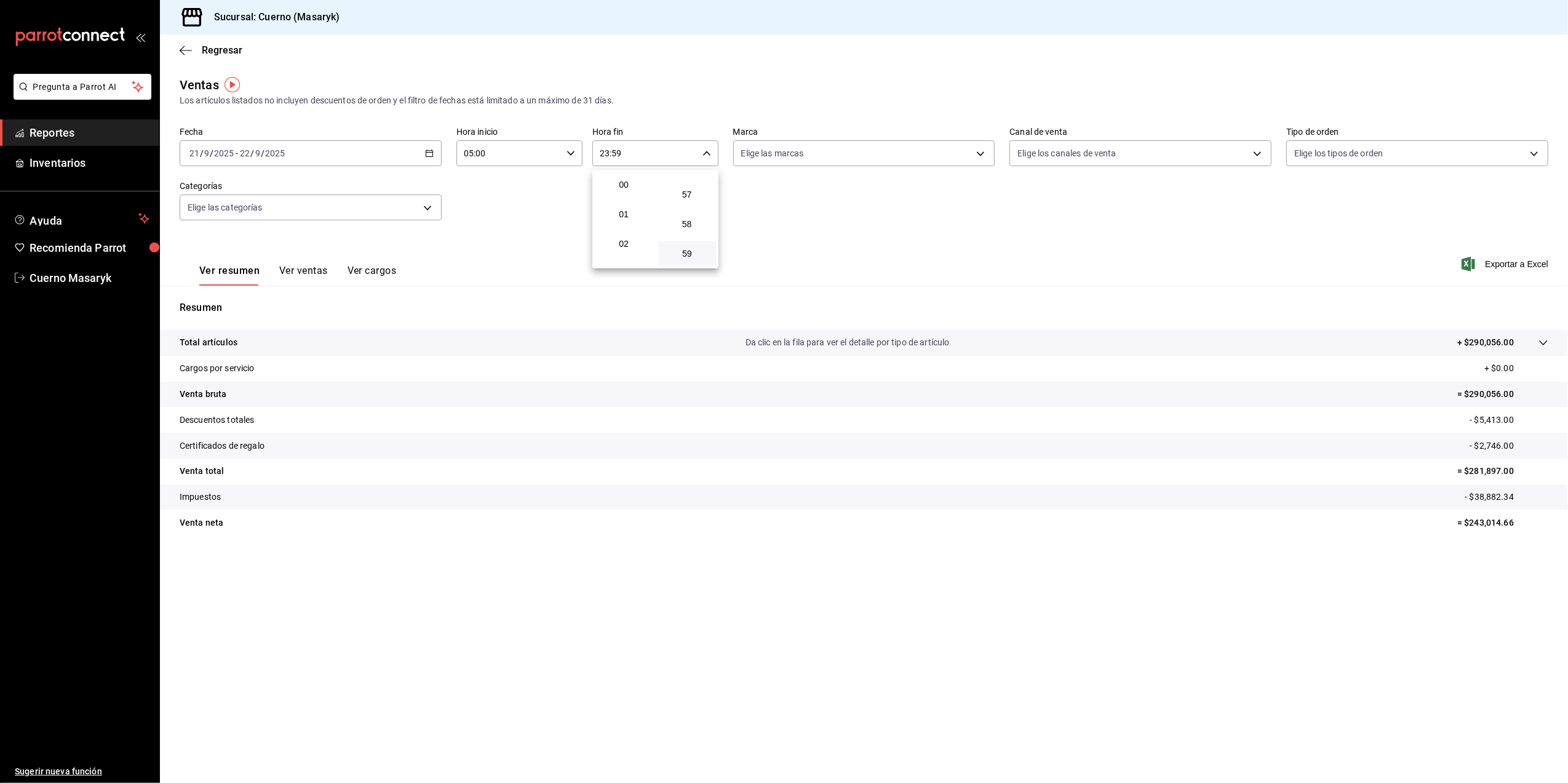
scroll to position [82, 0]
click at [618, 255] on button "05" at bounding box center [624, 251] width 59 height 24
click at [695, 157] on div at bounding box center [784, 391] width 1568 height 783
click at [704, 160] on div "05:59 Hora fin" at bounding box center [655, 153] width 126 height 26
click at [687, 180] on span "00" at bounding box center [687, 185] width 44 height 10
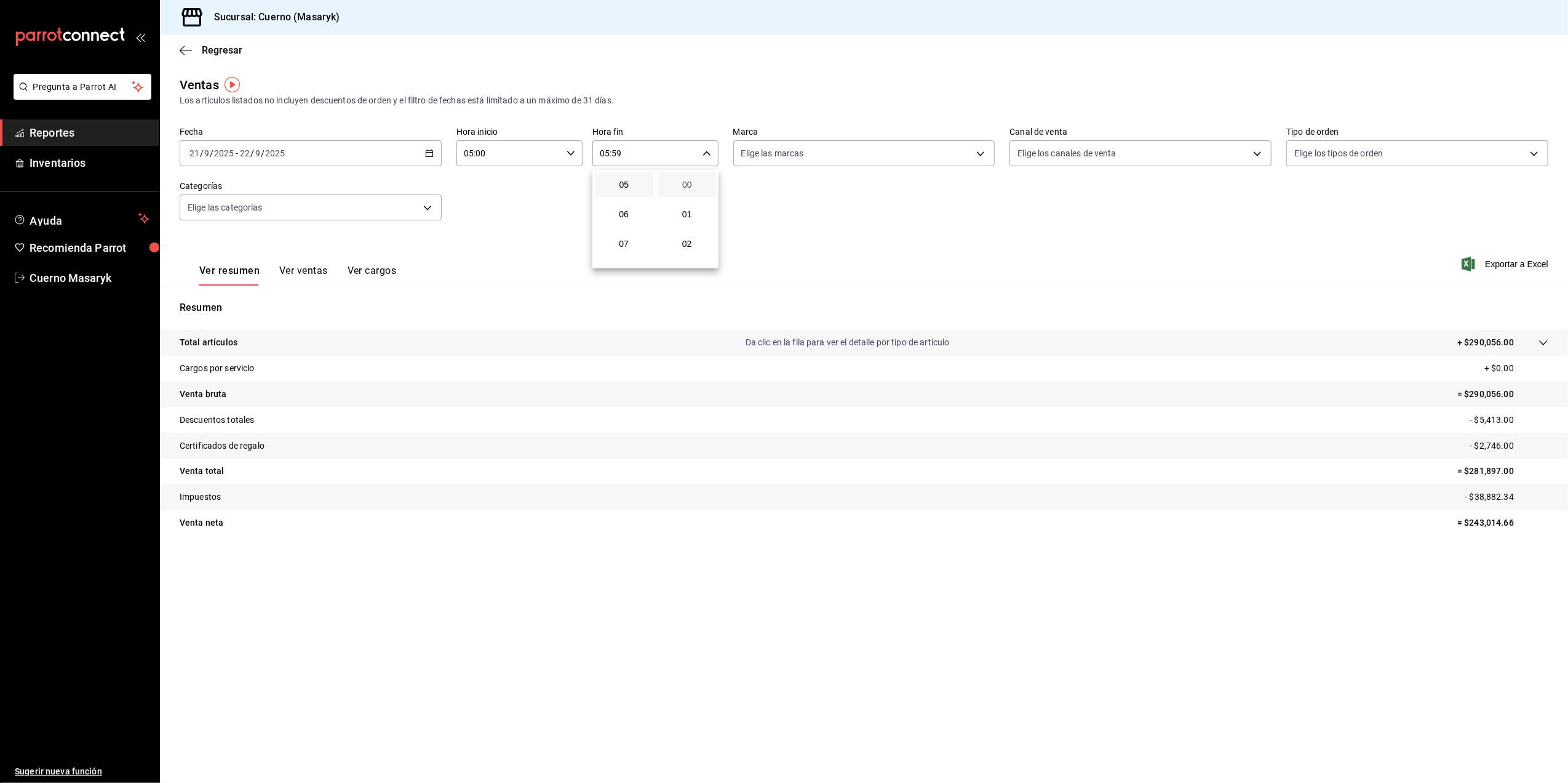
type input "05:00"
click at [974, 154] on div at bounding box center [784, 391] width 1568 height 783
click at [891, 145] on body "Pregunta a Parrot AI Reportes Inventarios Ayuda Recomienda Parrot Cuerno Masary…" at bounding box center [784, 391] width 1568 height 783
click at [746, 244] on input "checkbox" at bounding box center [746, 242] width 11 height 11
checkbox input "true"
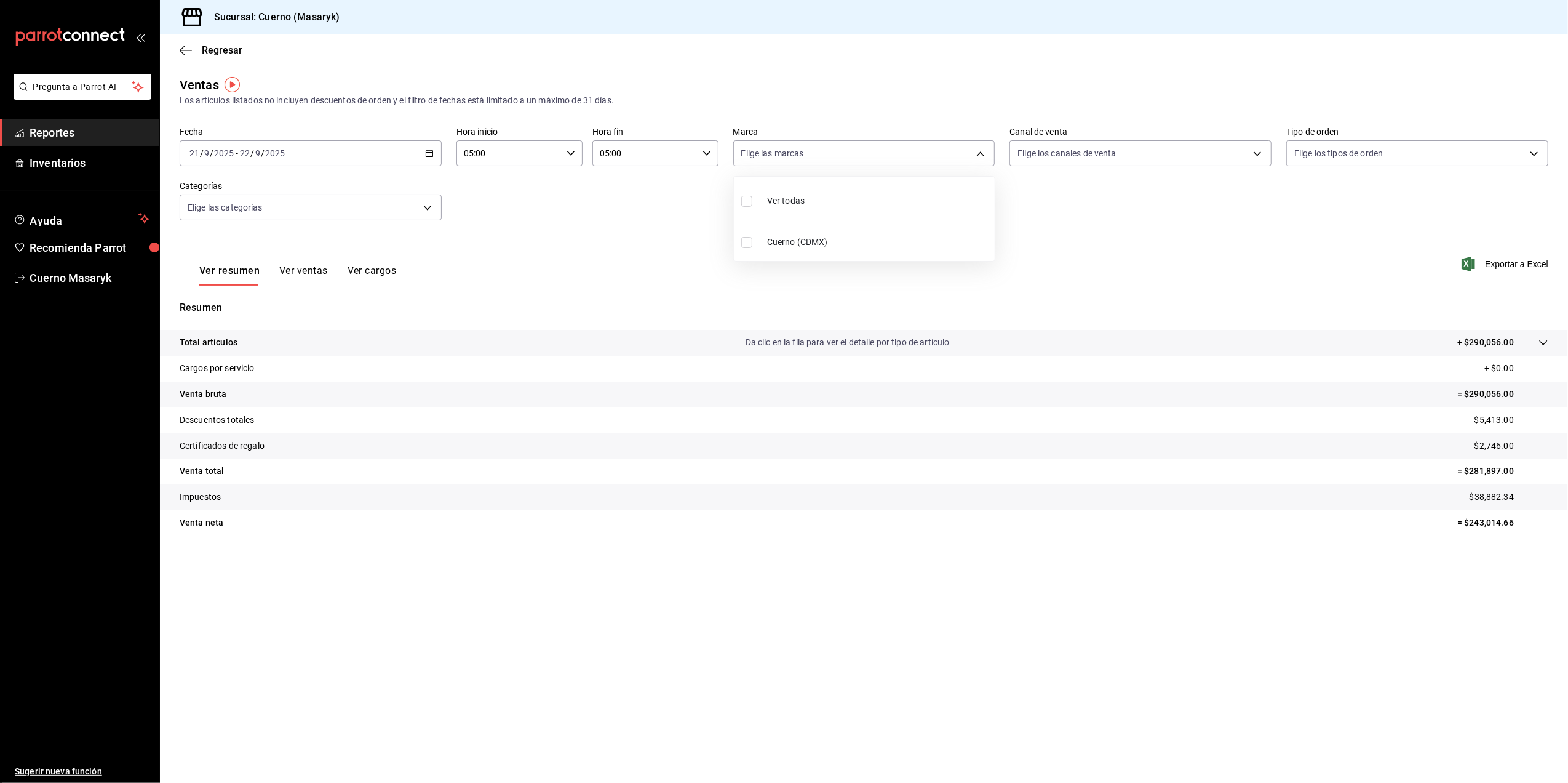
type input "4ea0d660-02b3-4785-bb88-48b5ef6e196c"
checkbox input "true"
click at [1196, 232] on div at bounding box center [784, 391] width 1568 height 783
click at [1509, 261] on span "Exportar a Excel" at bounding box center [1506, 264] width 84 height 15
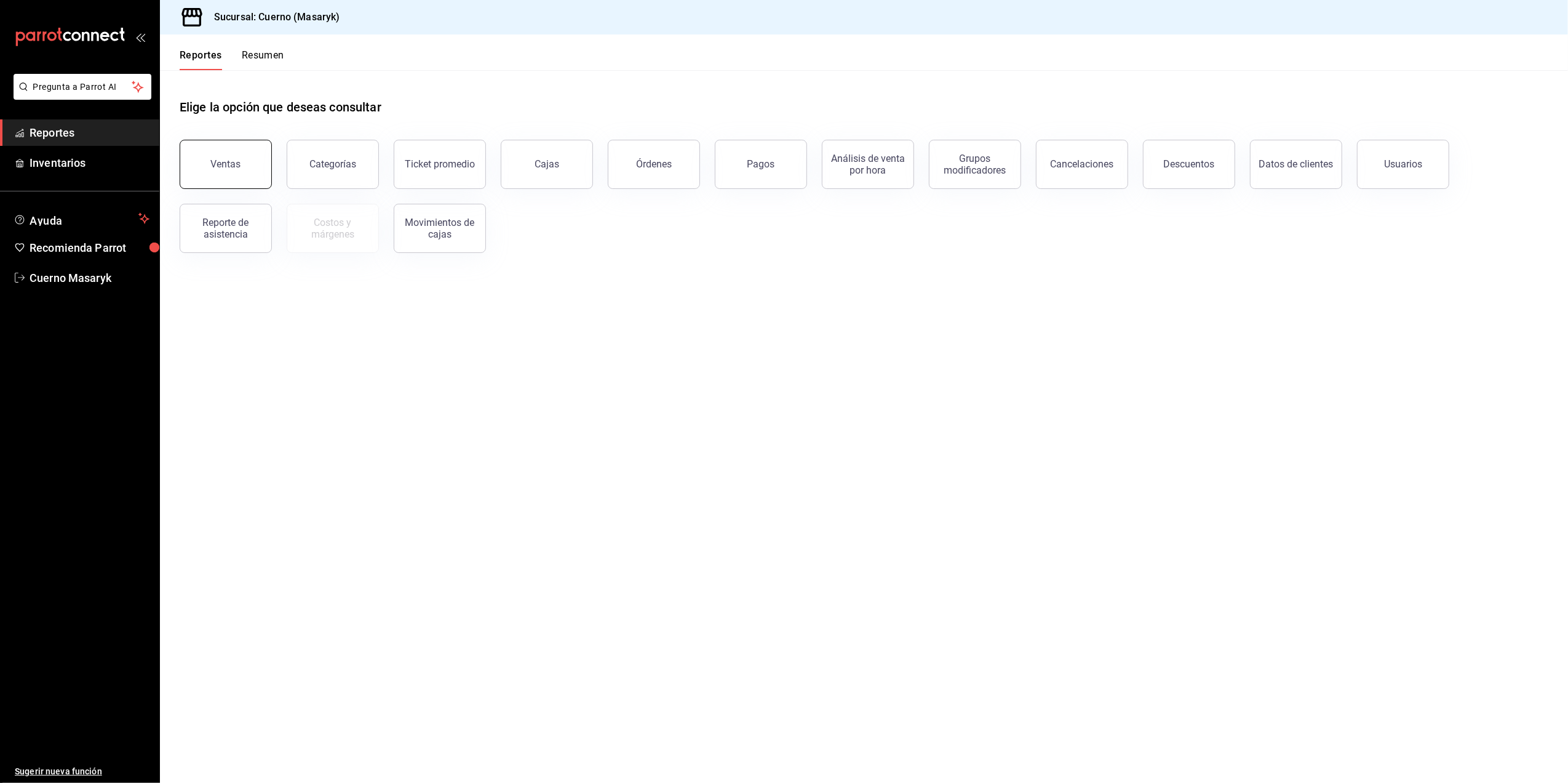
click at [230, 166] on div "Ventas" at bounding box center [226, 164] width 30 height 11
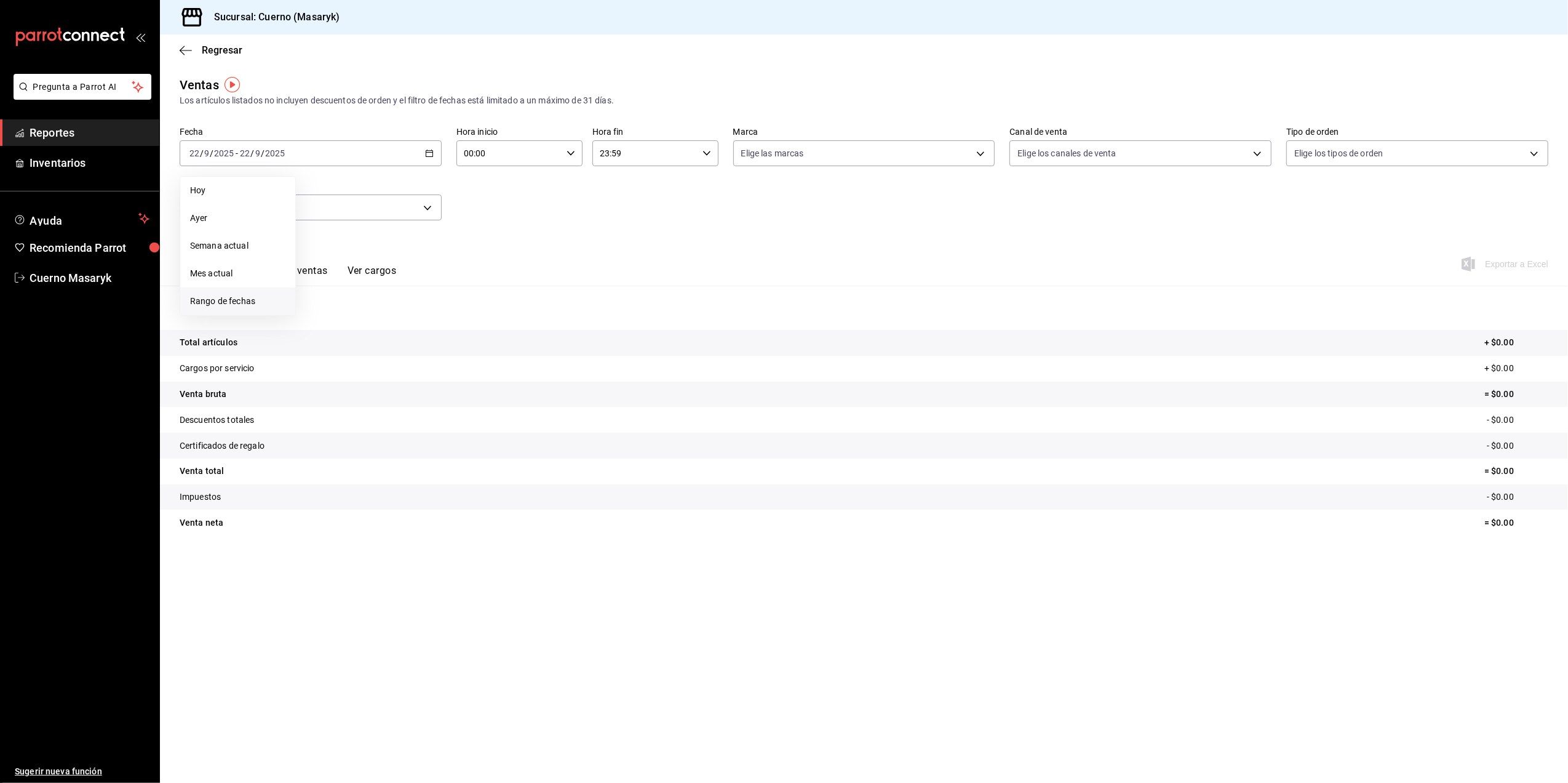
click at [203, 303] on span "Rango de fechas" at bounding box center [237, 301] width 95 height 13
click at [323, 293] on abbr "15" at bounding box center [321, 289] width 8 height 9
click at [318, 318] on abbr "22" at bounding box center [321, 316] width 8 height 9
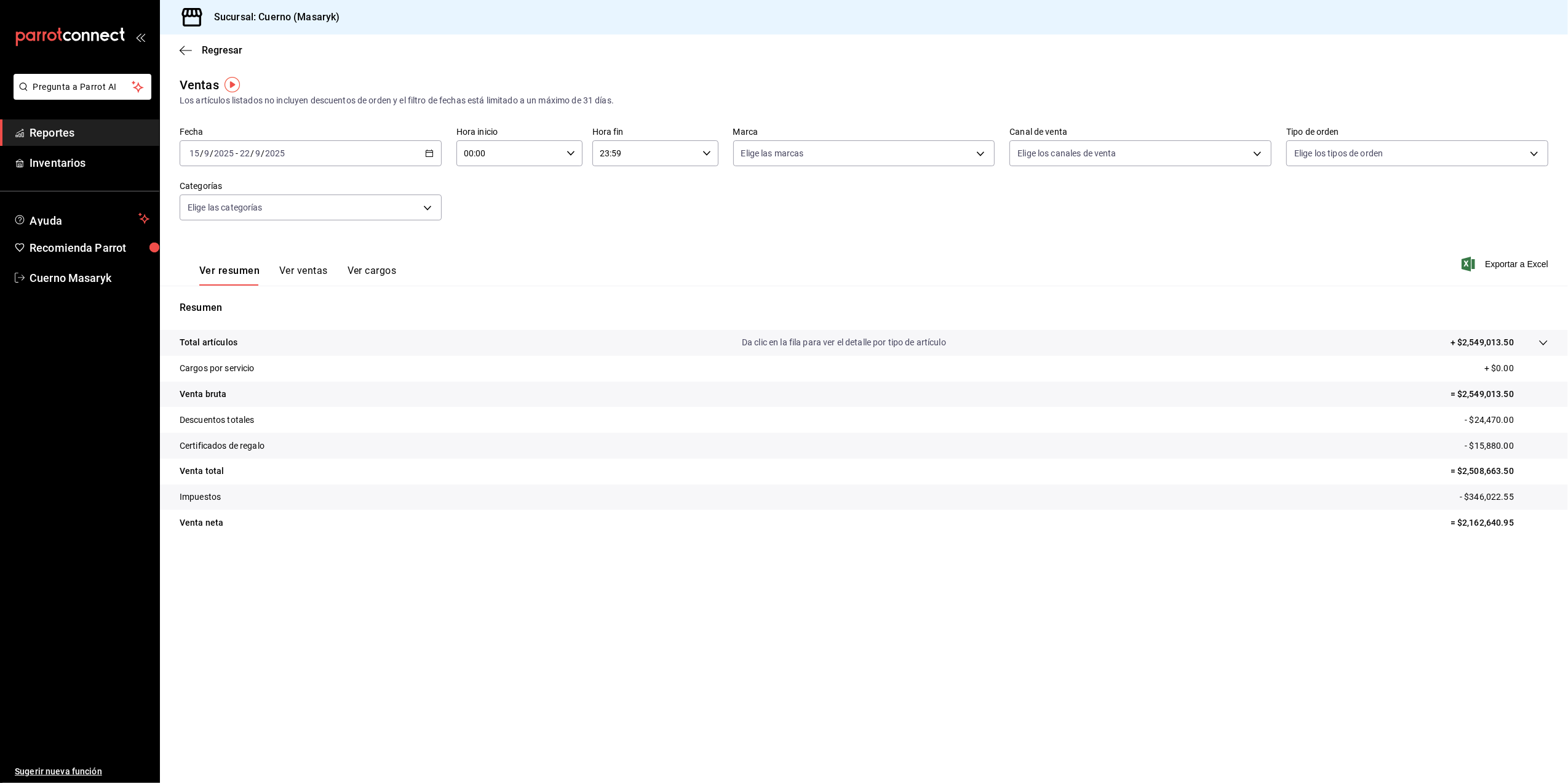
click at [511, 159] on input "00:00" at bounding box center [509, 153] width 105 height 24
click at [494, 248] on span "05" at bounding box center [488, 251] width 44 height 10
type input "05:00"
drag, startPoint x: 672, startPoint y: 250, endPoint x: 687, endPoint y: 224, distance: 30.0
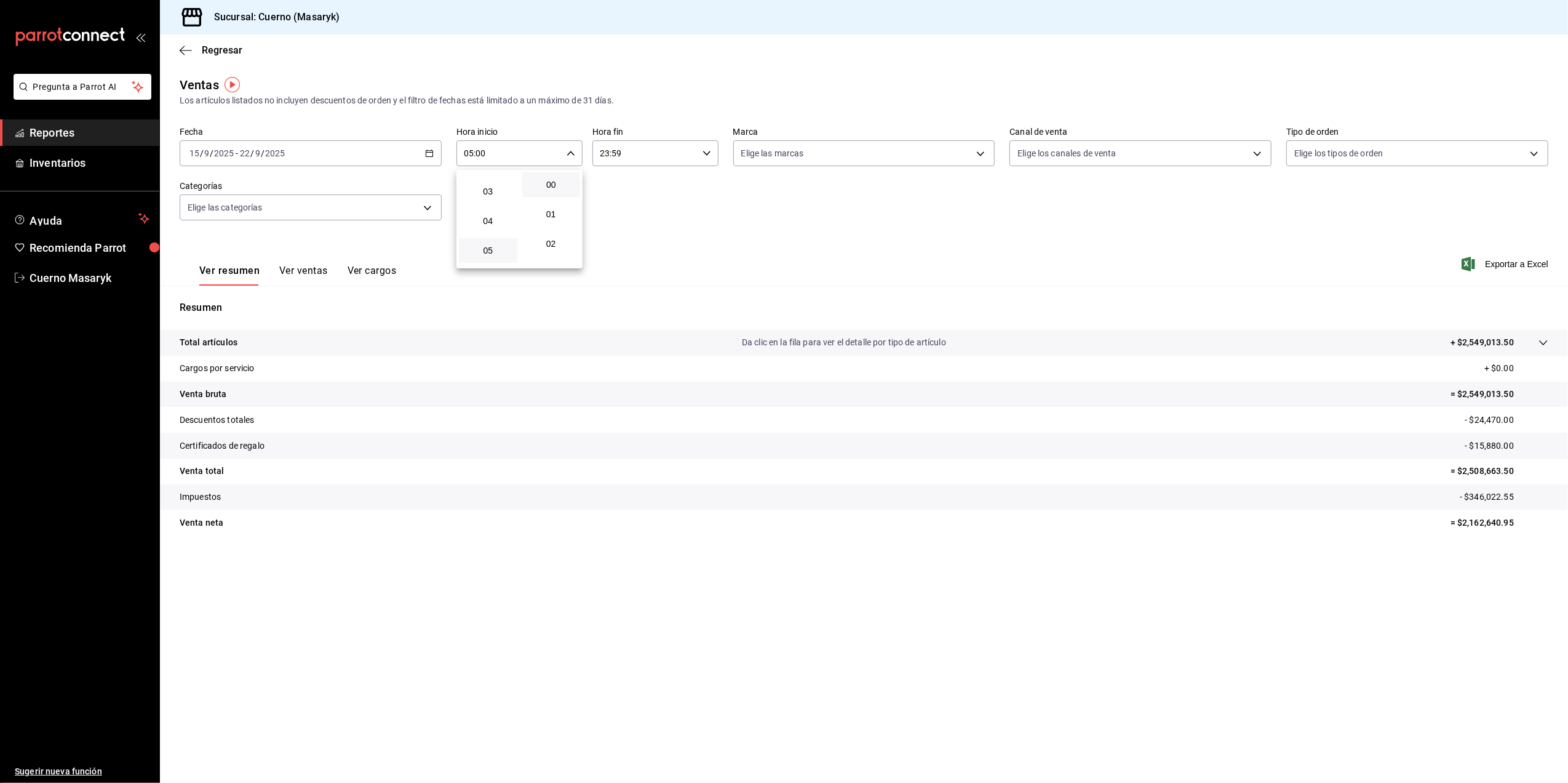
click at [674, 250] on div at bounding box center [784, 391] width 1568 height 783
click at [690, 160] on input "23:59" at bounding box center [645, 153] width 105 height 24
click at [631, 215] on span "05" at bounding box center [624, 214] width 44 height 10
click at [706, 147] on div at bounding box center [784, 391] width 1568 height 783
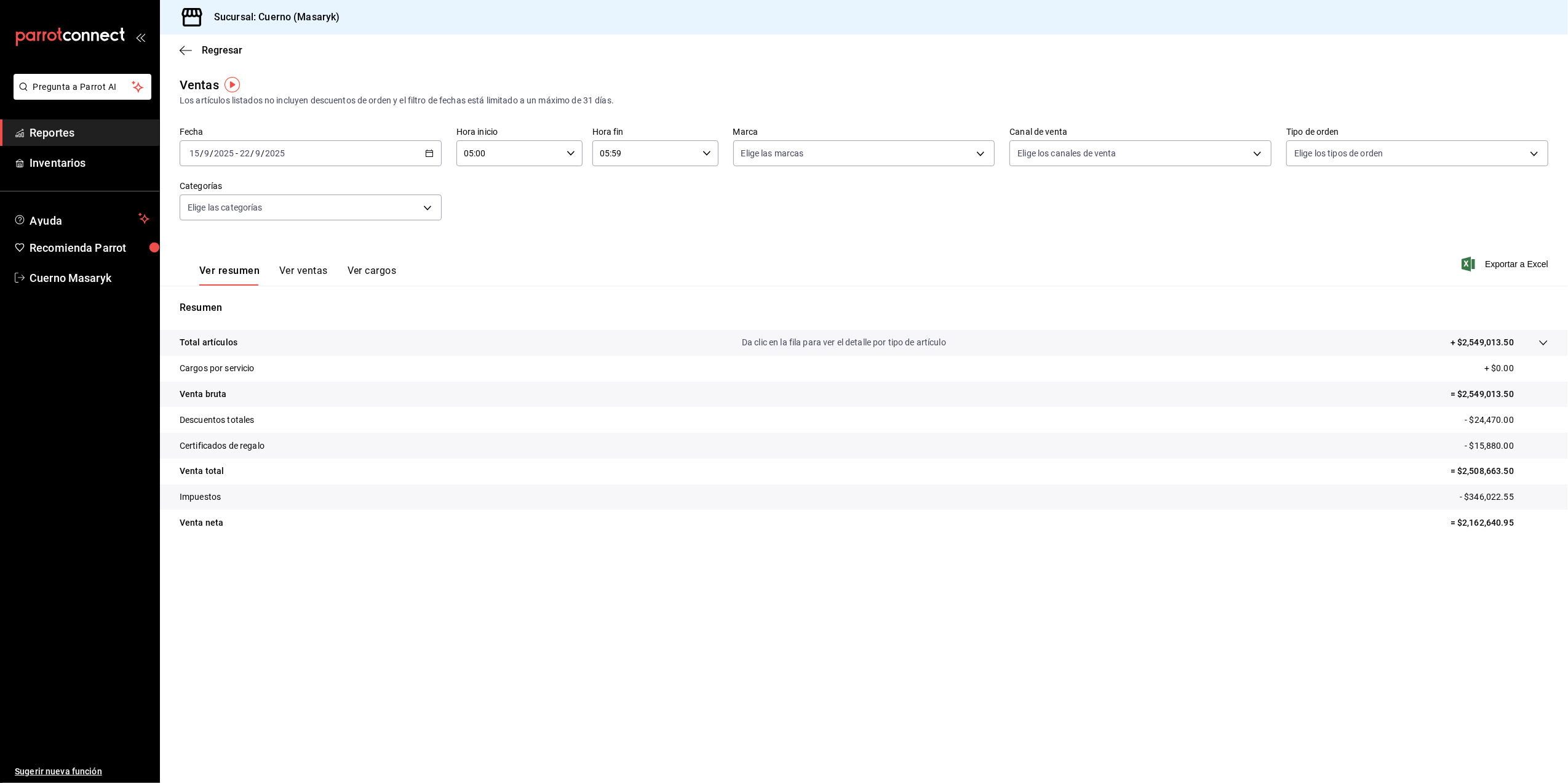
click at [687, 154] on input "05:59" at bounding box center [645, 153] width 105 height 24
click at [695, 190] on button "00" at bounding box center [687, 185] width 59 height 24
type input "05:00"
click at [909, 244] on div at bounding box center [784, 391] width 1568 height 783
click at [962, 146] on body "Pregunta a Parrot AI Reportes Inventarios Ayuda Recomienda Parrot Cuerno Masary…" at bounding box center [784, 391] width 1568 height 783
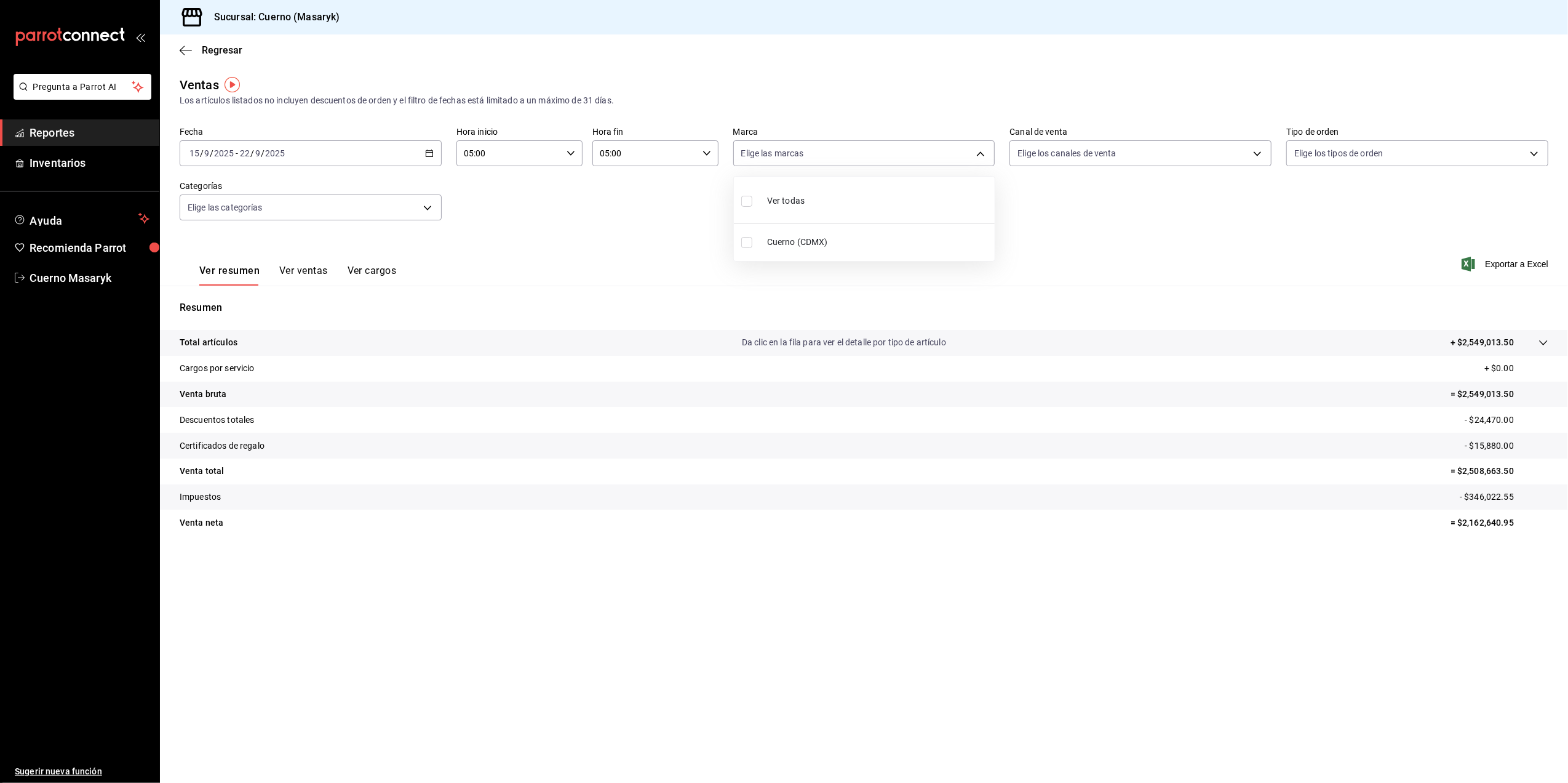
click at [750, 239] on input "checkbox" at bounding box center [746, 242] width 11 height 11
checkbox input "true"
type input "4ea0d660-02b3-4785-bb88-48b5ef6e196c"
checkbox input "true"
click at [1064, 232] on div at bounding box center [784, 391] width 1568 height 783
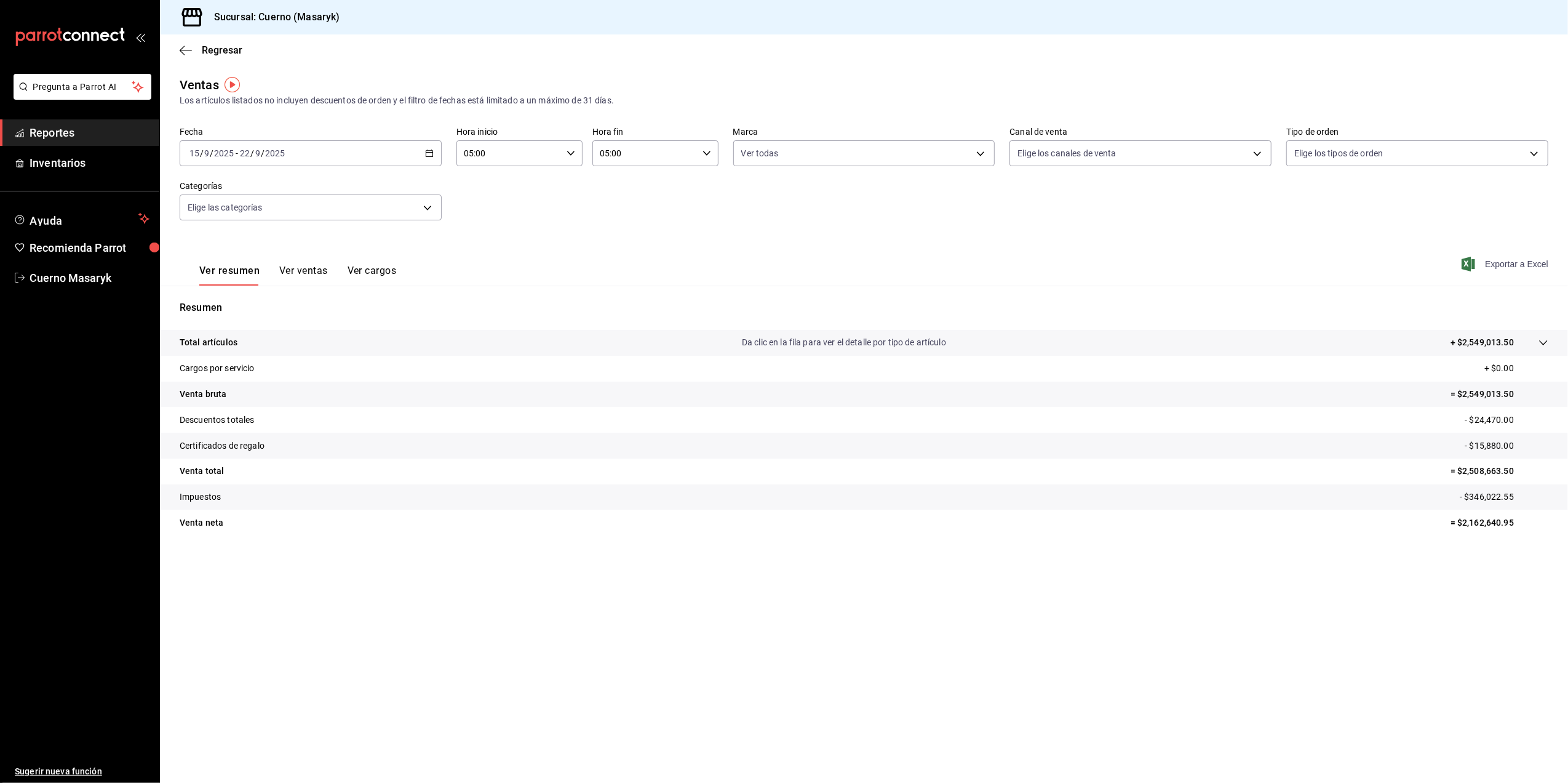
click at [1499, 267] on span "Exportar a Excel" at bounding box center [1506, 264] width 84 height 15
